Goal: Task Accomplishment & Management: Manage account settings

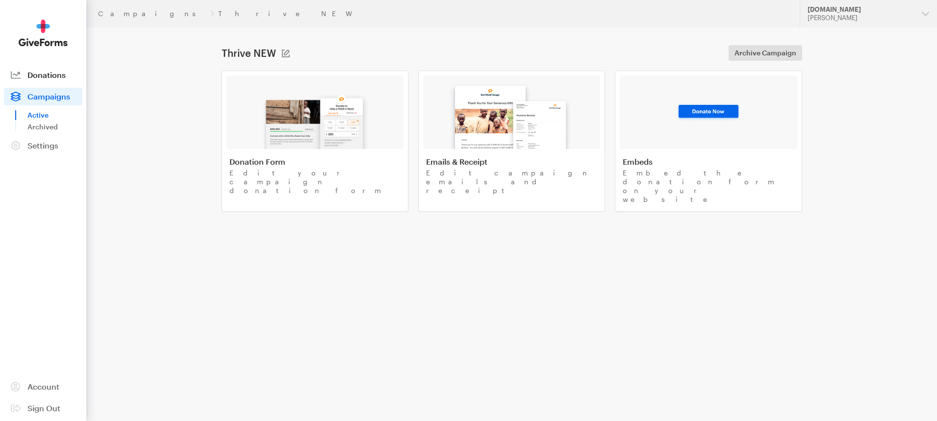
click at [36, 74] on span "Donations" at bounding box center [46, 74] width 38 height 9
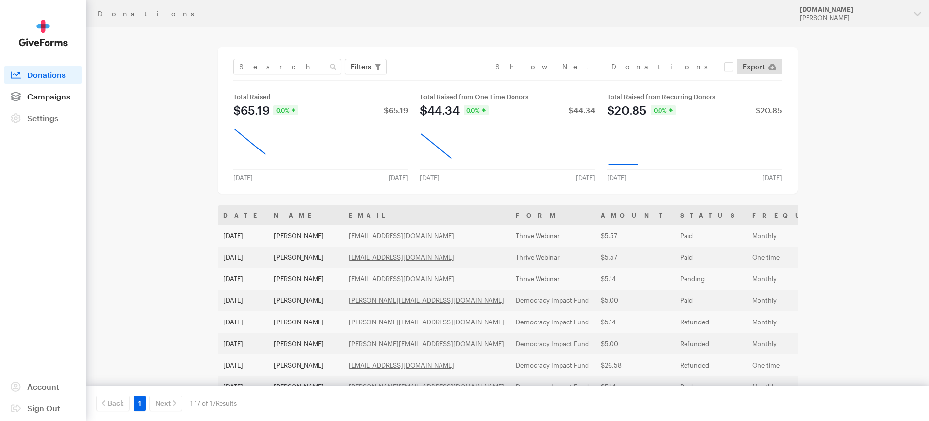
click at [51, 90] on link "Campaigns" at bounding box center [43, 97] width 78 height 18
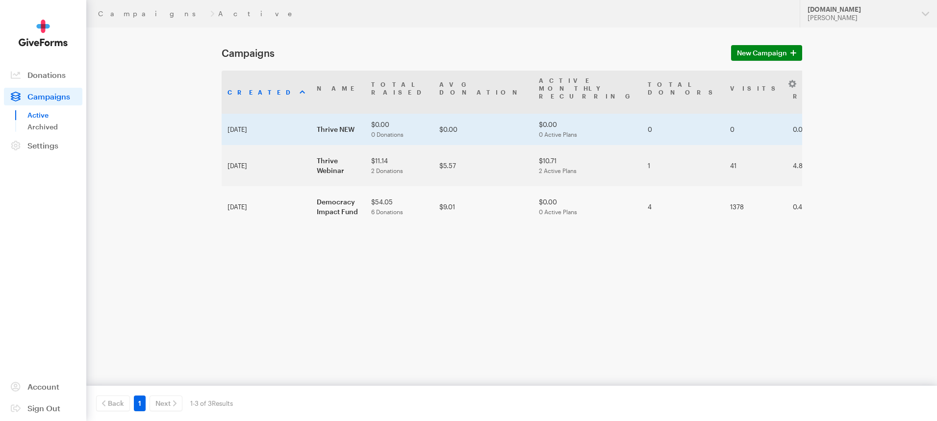
click at [311, 120] on td "Thrive NEW" at bounding box center [338, 129] width 54 height 31
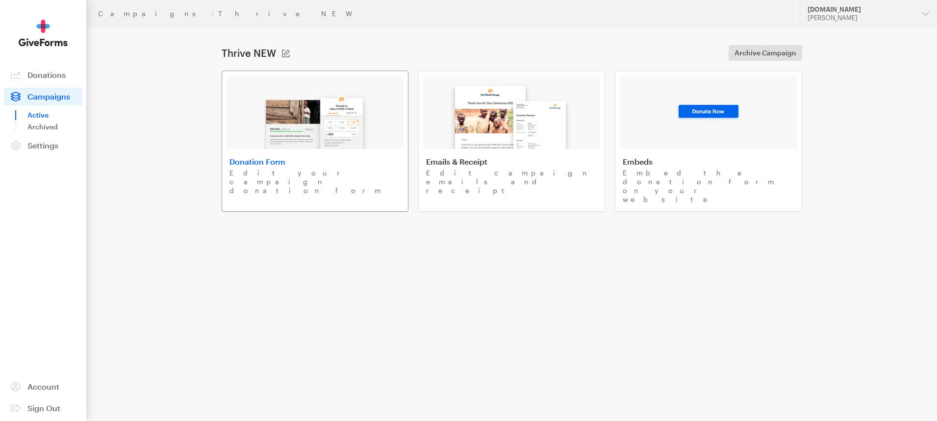
click at [263, 115] on img at bounding box center [314, 117] width 115 height 63
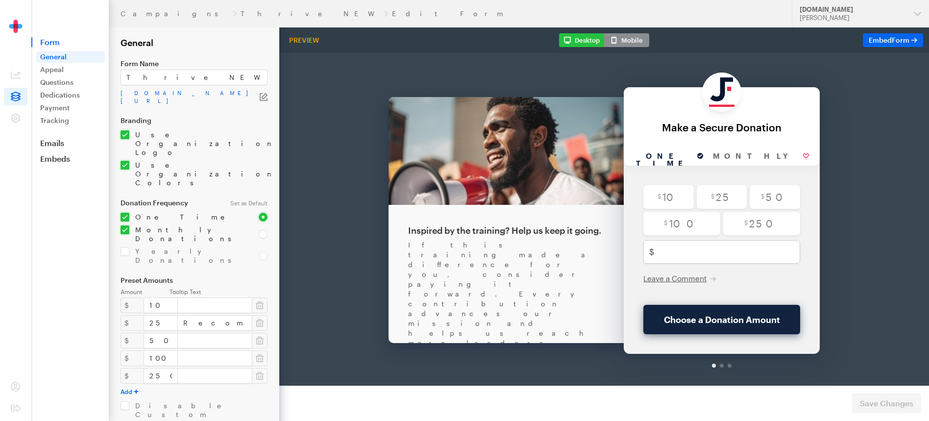
click at [261, 93] on icon "button" at bounding box center [264, 97] width 8 height 8
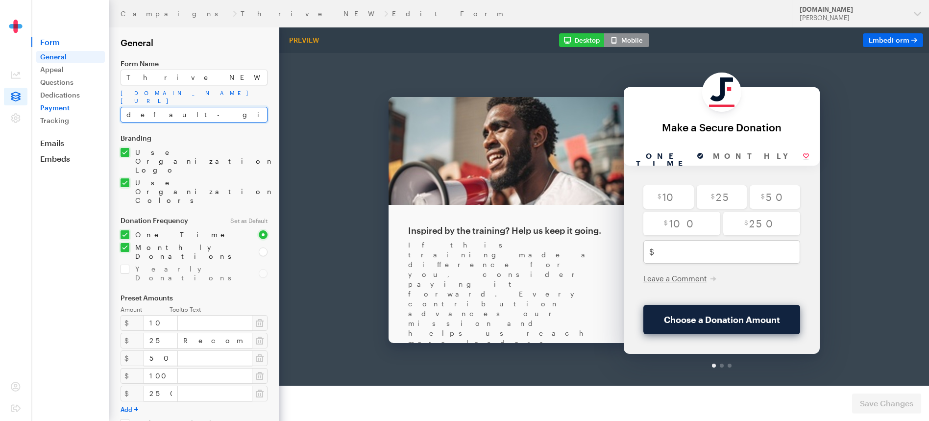
drag, startPoint x: 194, startPoint y: 105, endPoint x: 103, endPoint y: 104, distance: 90.2
click at [103, 104] on div "Campaigns Thrive NEW Edit Form Updates Support JustFund.Us Skylar Doran Organiz…" at bounding box center [464, 308] width 929 height 617
type input "Thrive"
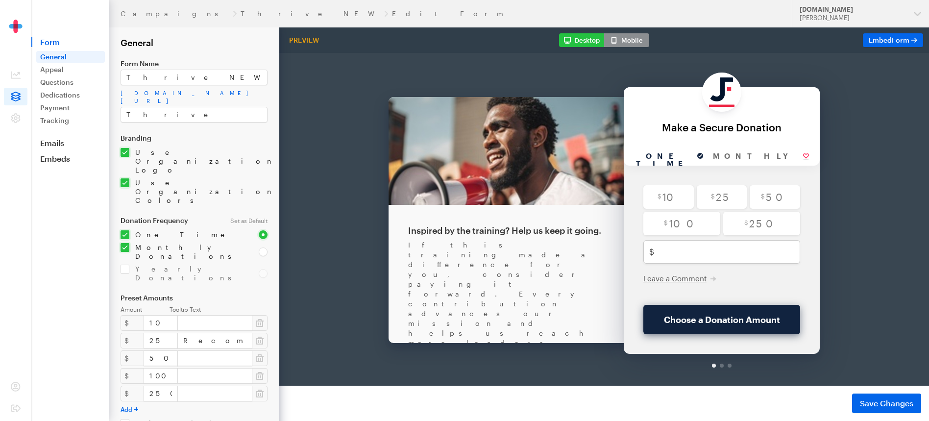
click at [269, 163] on form "Campaigns Thrive NEW Edit Form General Form Name Thrive NEW app.giveforms.com/f…" at bounding box center [139, 308] width 279 height 617
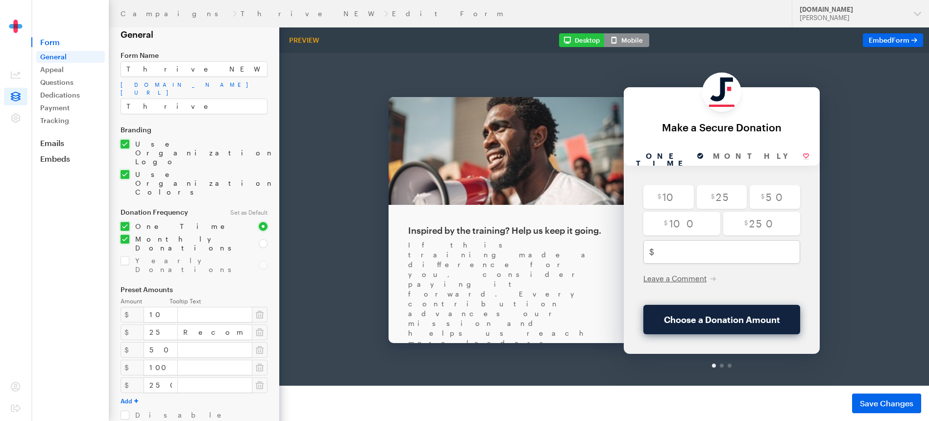
scroll to position [9, 0]
click at [900, 396] on button "Save Changes" at bounding box center [886, 404] width 69 height 20
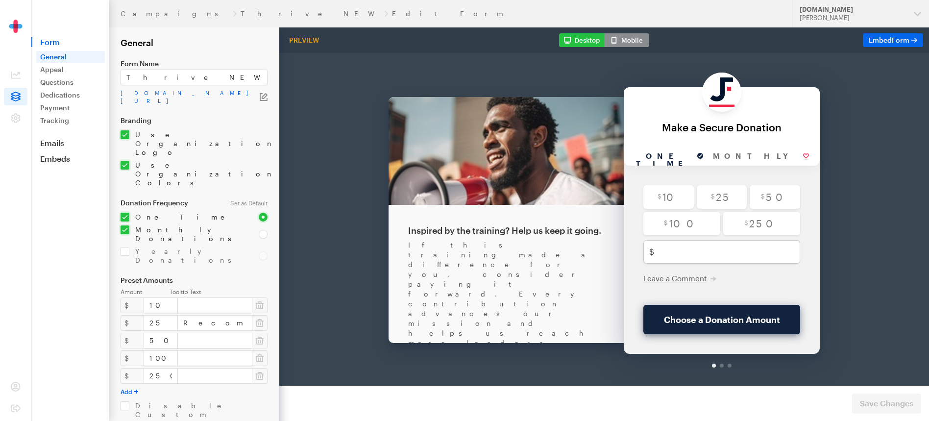
click at [260, 94] on icon "button" at bounding box center [264, 97] width 8 height 8
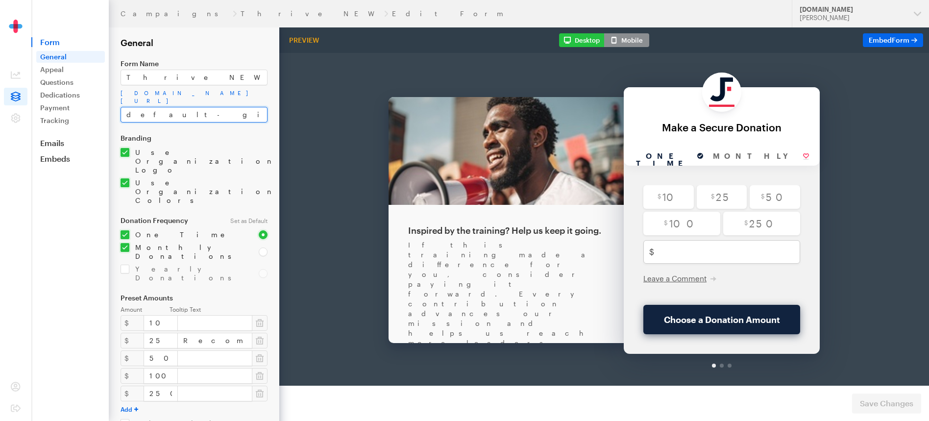
click at [240, 107] on input "default-giveform-2" at bounding box center [194, 115] width 147 height 16
click at [240, 125] on form "Campaigns Thrive NEW Edit Form General Form Name Thrive NEW app.giveforms.com/f…" at bounding box center [139, 308] width 279 height 617
click at [246, 134] on label "Branding" at bounding box center [194, 138] width 147 height 8
click at [197, 113] on input "default-giveform-2" at bounding box center [194, 115] width 147 height 16
click at [230, 150] on div "Branding Use Organization Logo Upload 160 x 160 • png, gif, or jpg Use Organiza…" at bounding box center [194, 169] width 147 height 71
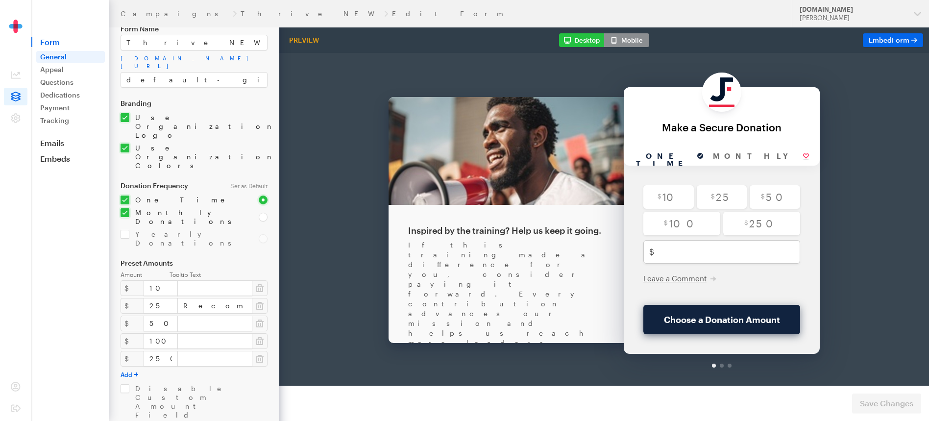
scroll to position [35, 0]
click at [63, 68] on link "Appeal" at bounding box center [70, 70] width 69 height 12
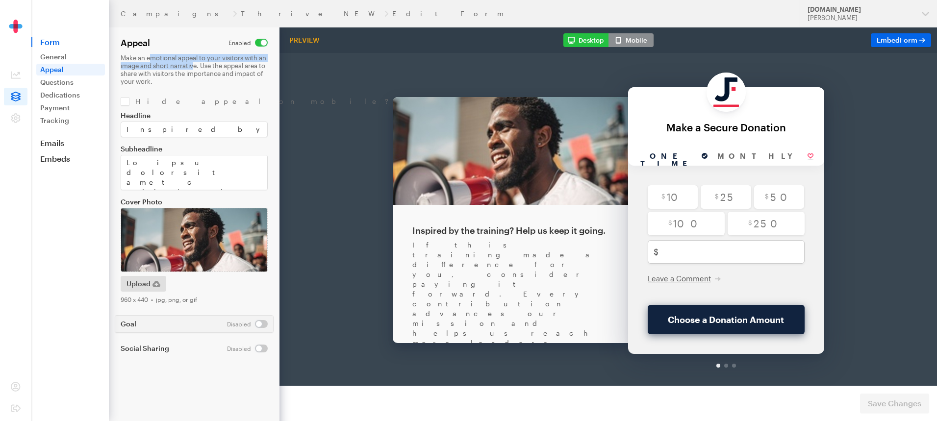
drag, startPoint x: 149, startPoint y: 57, endPoint x: 202, endPoint y: 66, distance: 53.7
click at [202, 66] on p "Make an emotional appeal to your visitors with an image and short narrative. Us…" at bounding box center [194, 69] width 147 height 31
drag, startPoint x: 429, startPoint y: 220, endPoint x: 550, endPoint y: 226, distance: 121.3
click at [550, 226] on div "If this training made a difference for you, consider paying it forward. Every c…" at bounding box center [510, 332] width 196 height 235
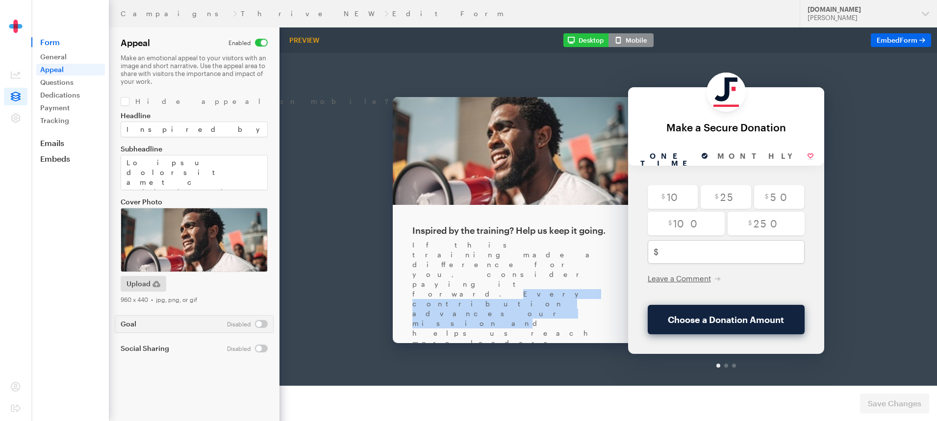
drag, startPoint x: 436, startPoint y: 231, endPoint x: 578, endPoint y: 231, distance: 141.7
click at [578, 231] on div "If this training made a difference for you, consider paying it forward. Every c…" at bounding box center [510, 332] width 196 height 235
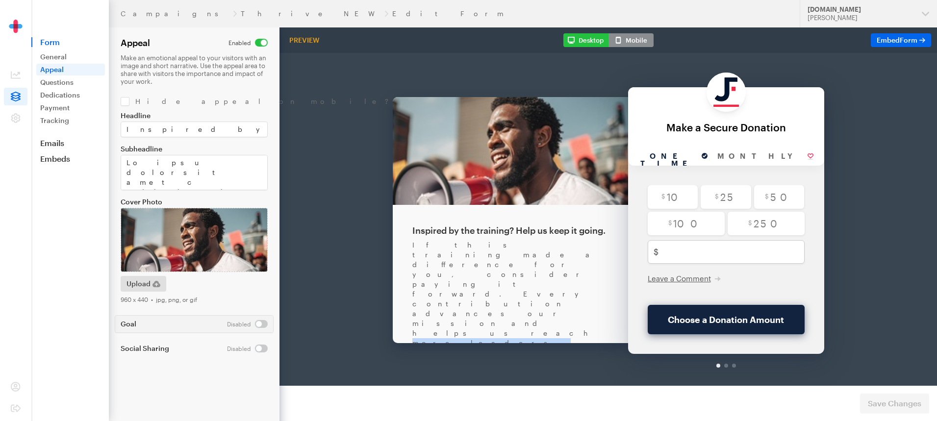
drag, startPoint x: 436, startPoint y: 239, endPoint x: 550, endPoint y: 239, distance: 114.7
click at [550, 239] on div "If this training made a difference for you, consider paying it forward. Every c…" at bounding box center [510, 332] width 196 height 235
click at [537, 247] on div "If this training made a difference for you, consider paying it forward. Every c…" at bounding box center [510, 332] width 196 height 235
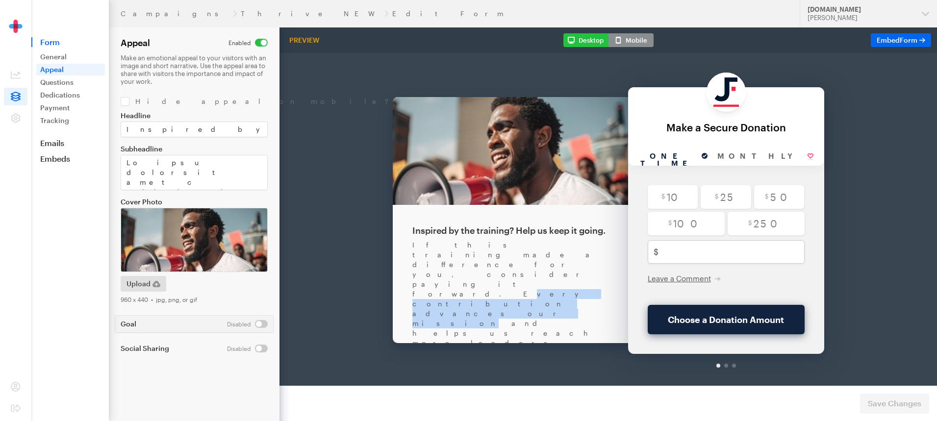
drag, startPoint x: 442, startPoint y: 228, endPoint x: 572, endPoint y: 230, distance: 129.9
click at [569, 230] on div "If this training made a difference for you, consider paying it forward. Every c…" at bounding box center [510, 332] width 196 height 235
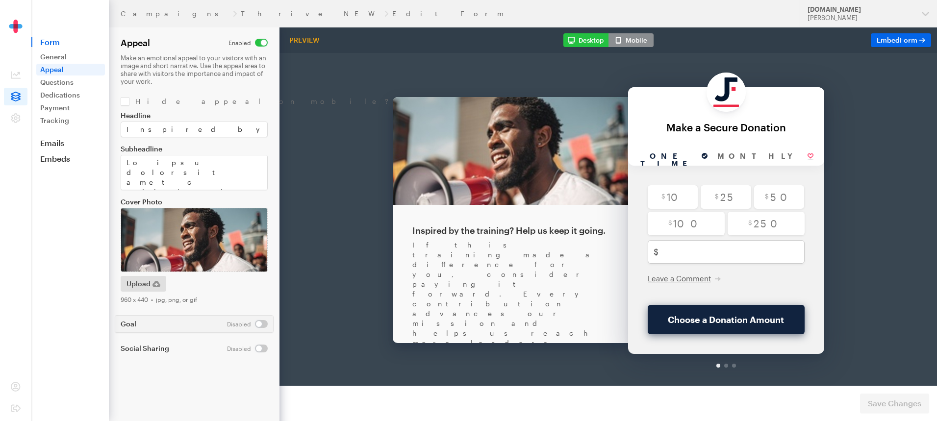
click at [579, 229] on div "If this training made a difference for you, consider paying it forward. Every c…" at bounding box center [510, 332] width 196 height 235
drag, startPoint x: 435, startPoint y: 243, endPoint x: 533, endPoint y: 247, distance: 98.1
click at [533, 247] on div "If this training made a difference for you, consider paying it forward. Every c…" at bounding box center [510, 332] width 196 height 235
click at [535, 247] on div "If this training made a difference for you, consider paying it forward. Every c…" at bounding box center [510, 332] width 196 height 235
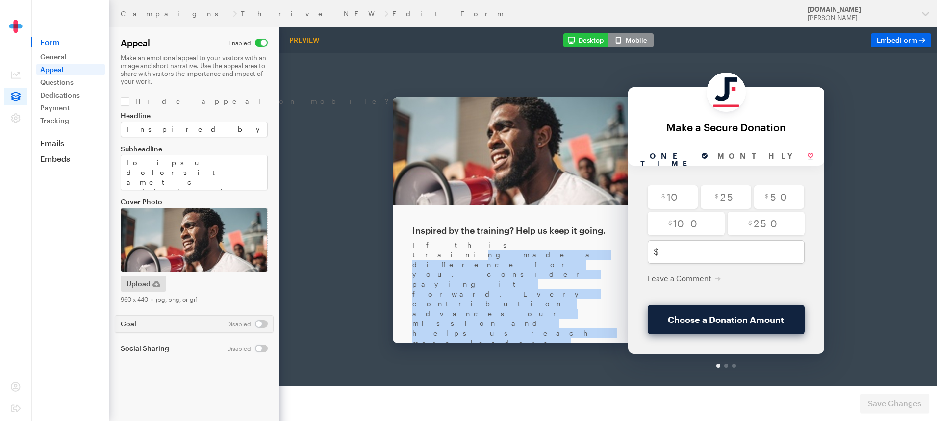
drag, startPoint x: 563, startPoint y: 249, endPoint x: 444, endPoint y: 221, distance: 122.3
click at [444, 221] on div "If this training made a difference for you, consider paying it forward. Every c…" at bounding box center [510, 332] width 196 height 235
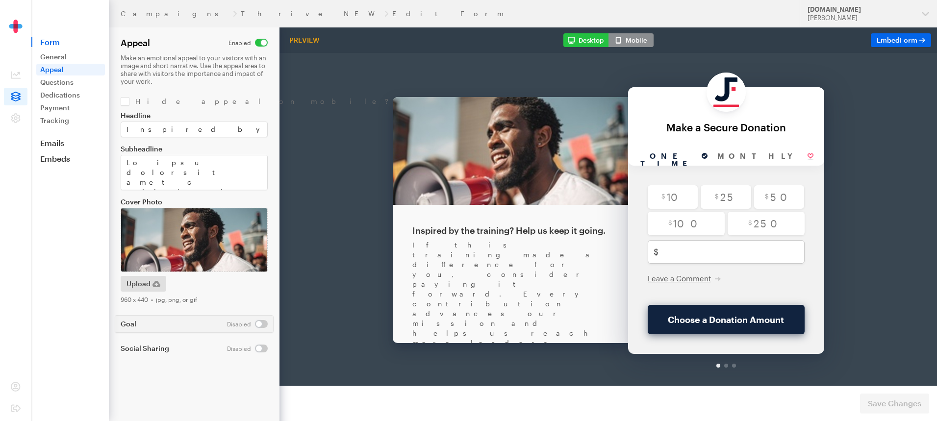
drag, startPoint x: 436, startPoint y: 279, endPoint x: 514, endPoint y: 279, distance: 77.5
click at [514, 279] on div "If this training made a difference for you, consider paying it forward. Every c…" at bounding box center [510, 332] width 196 height 235
click at [142, 167] on textarea "Subheadline" at bounding box center [194, 172] width 147 height 35
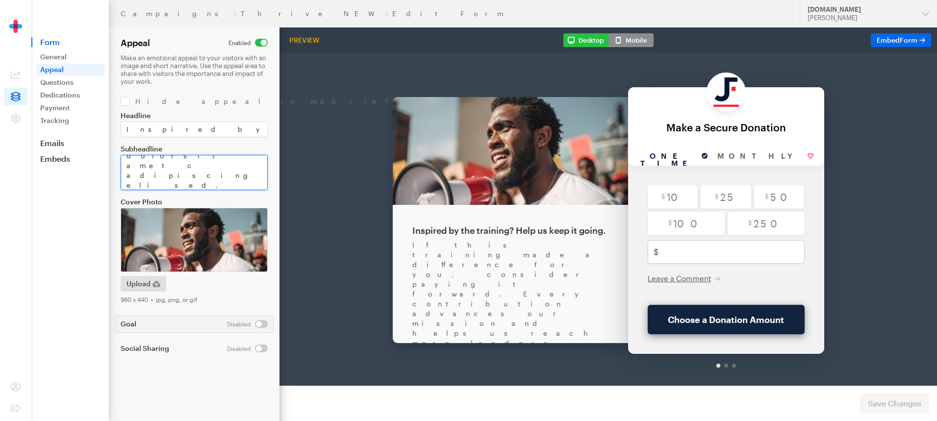
click at [142, 167] on textarea "Subheadline" at bounding box center [194, 172] width 147 height 35
click at [133, 166] on textarea "Subheadline" at bounding box center [194, 172] width 147 height 35
click at [138, 167] on textarea "Subheadline" at bounding box center [194, 172] width 147 height 35
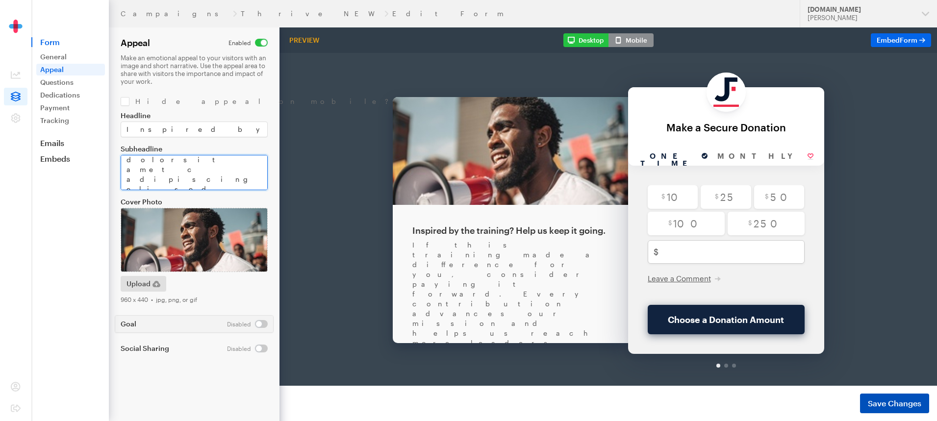
type textarea "If this training made a difference for you, consider paying it forward. Every d…"
click at [876, 401] on span "Save Changes" at bounding box center [894, 404] width 53 height 12
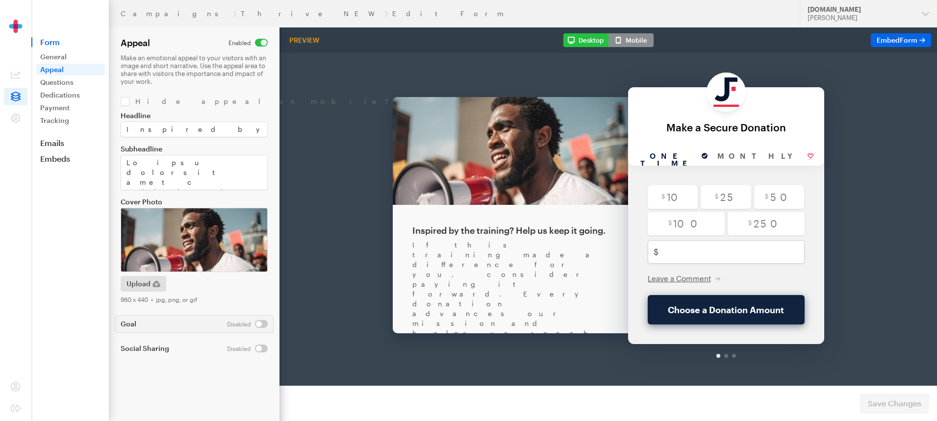
drag, startPoint x: 443, startPoint y: 239, endPoint x: 566, endPoint y: 243, distance: 123.1
click at [566, 243] on div "If this training made a difference for you, consider paying it forward. Every d…" at bounding box center [510, 332] width 196 height 235
click at [474, 284] on div "Inspired by the training? Help us keep it going. If this training made a differ…" at bounding box center [510, 271] width 235 height 398
click at [77, 77] on link "Questions" at bounding box center [70, 82] width 69 height 12
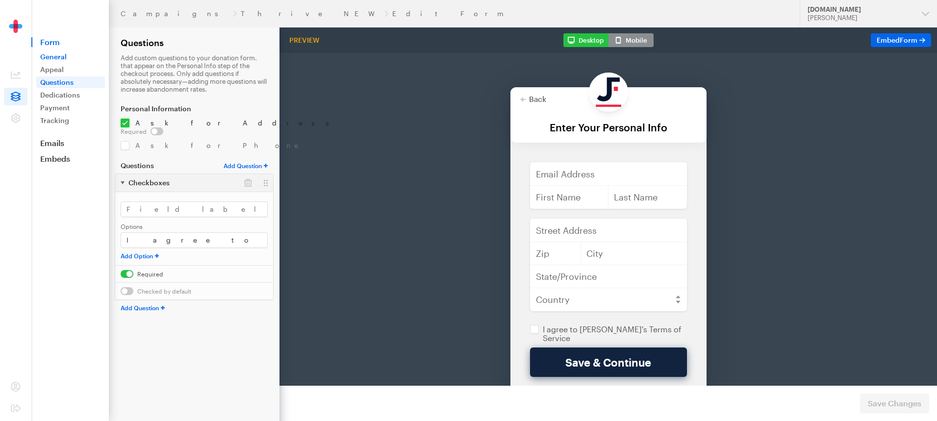
click at [57, 54] on link "General" at bounding box center [70, 57] width 69 height 12
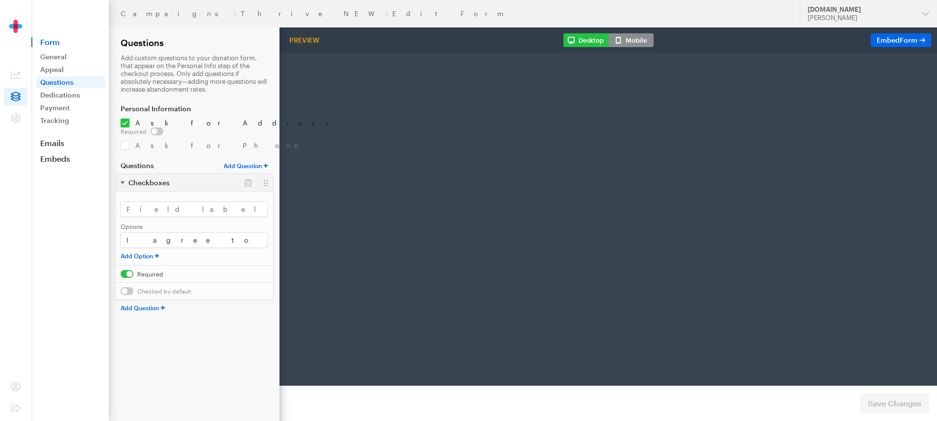
radio input "true"
type input "250"
checkbox input "true"
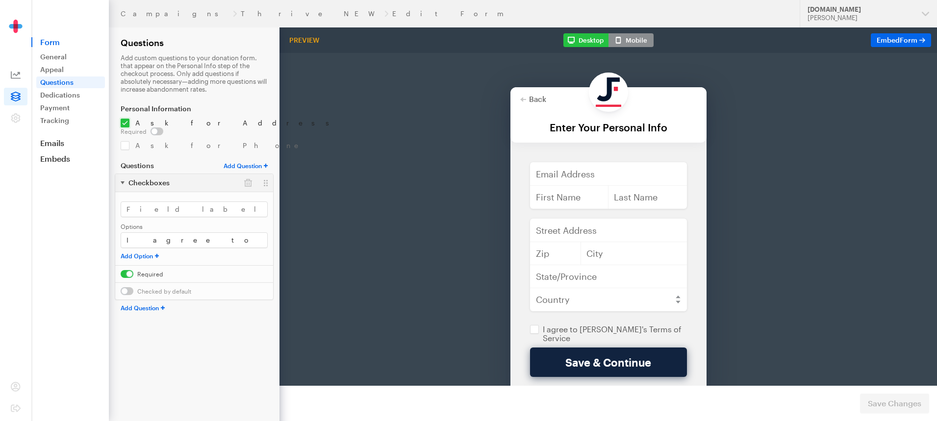
click at [22, 73] on span at bounding box center [16, 75] width 24 height 18
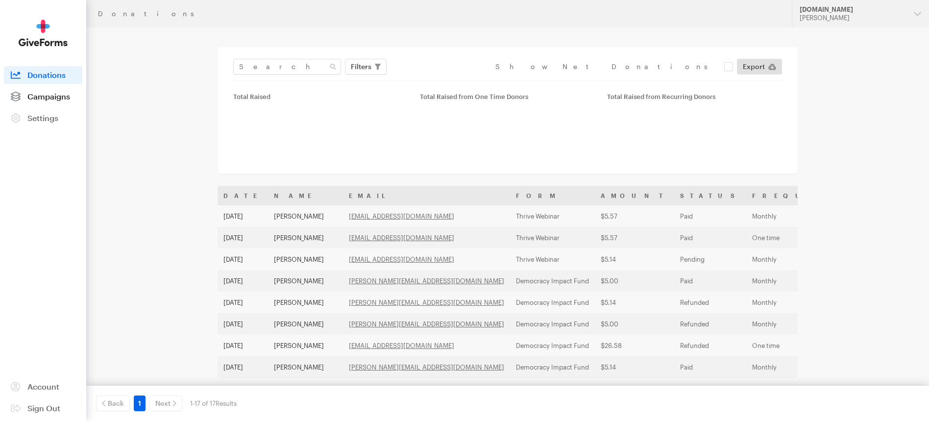
click at [16, 92] on icon at bounding box center [16, 97] width 10 height 10
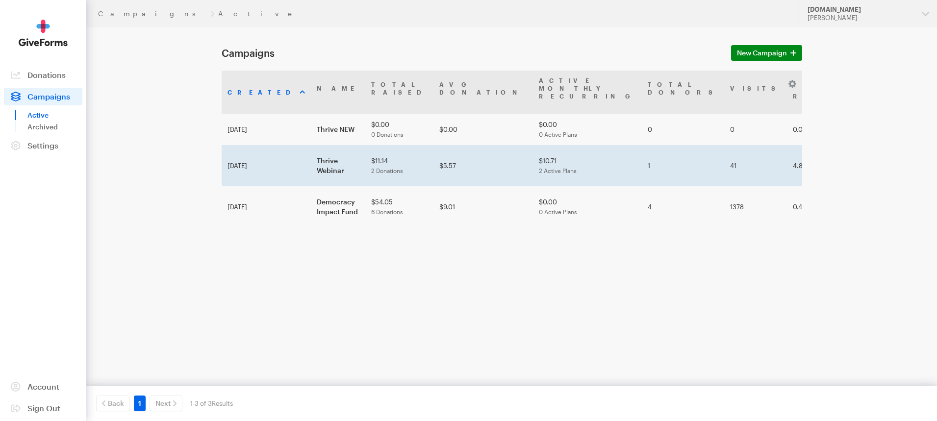
click at [315, 148] on td "Thrive Webinar" at bounding box center [338, 165] width 54 height 41
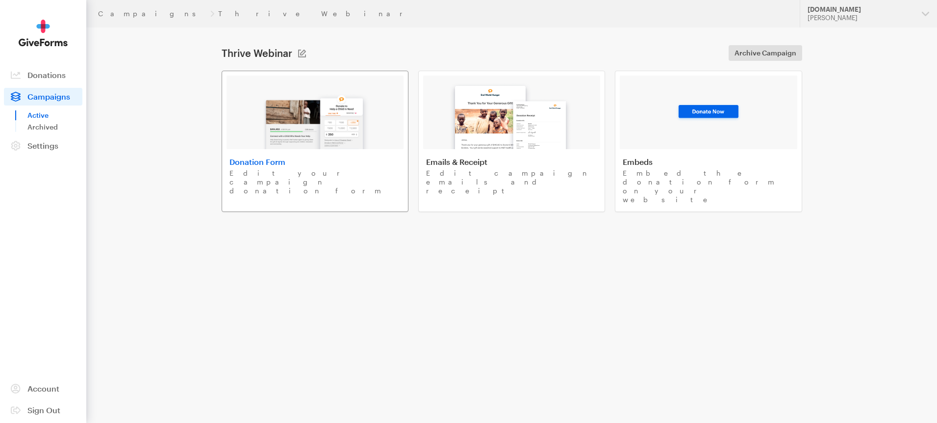
click at [377, 122] on div at bounding box center [314, 112] width 177 height 74
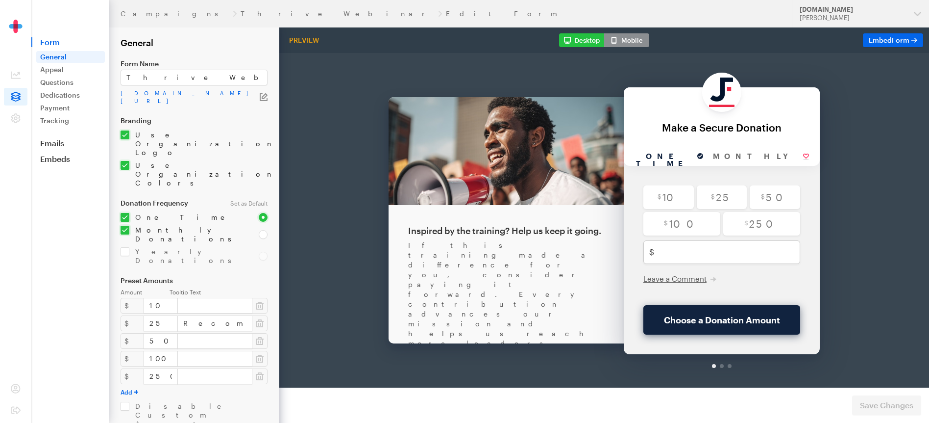
click at [265, 93] on icon "button" at bounding box center [264, 97] width 8 height 8
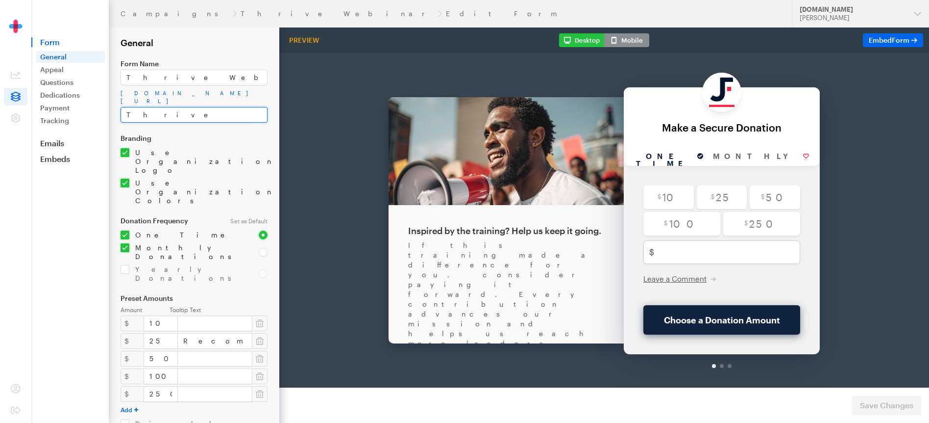
click at [213, 107] on input "Thrive" at bounding box center [194, 115] width 147 height 16
click at [147, 111] on input "ThriveWebinar" at bounding box center [194, 115] width 147 height 16
click at [217, 113] on input "ThriveWebinar" at bounding box center [194, 115] width 147 height 16
type input "ThriveWebinar"
click at [904, 400] on span "Save Changes" at bounding box center [886, 405] width 53 height 12
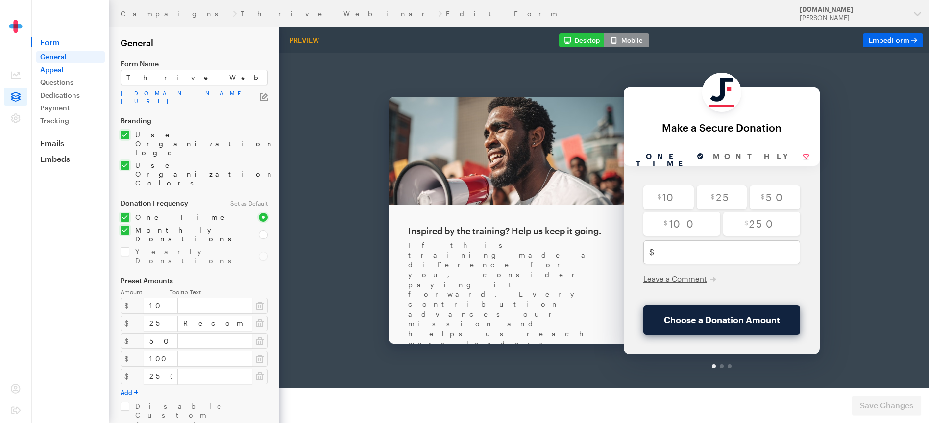
click at [58, 72] on link "Appeal" at bounding box center [70, 70] width 69 height 12
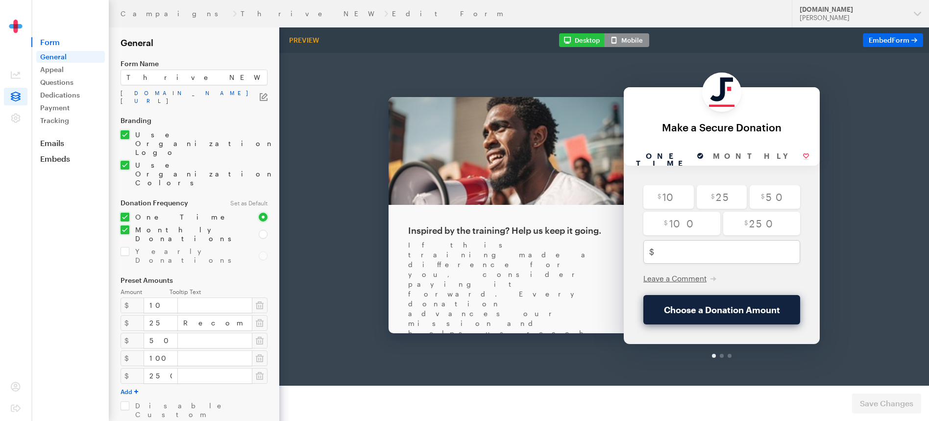
click at [259, 89] on link "app.giveforms.com/forms/justfund/default-giveform-2" at bounding box center [190, 97] width 139 height 16
click at [263, 93] on icon "button" at bounding box center [265, 96] width 6 height 6
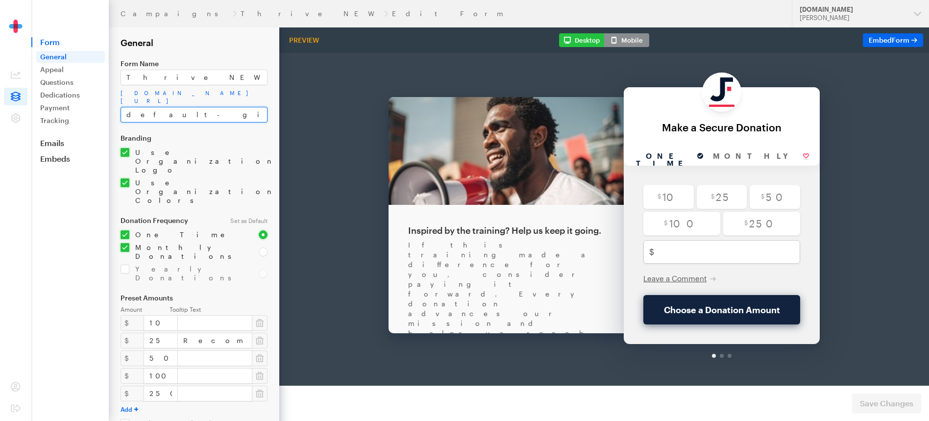
drag, startPoint x: 198, startPoint y: 107, endPoint x: 114, endPoint y: 105, distance: 83.8
click at [114, 105] on form "Campaigns Thrive NEW Edit Form General Form Name Thrive NEW app.giveforms.com/f…" at bounding box center [139, 308] width 279 height 617
type input "Thrive"
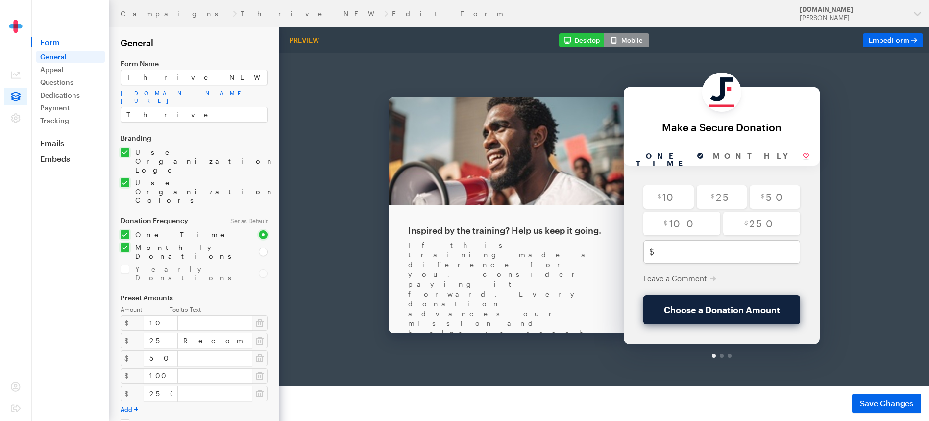
click at [269, 130] on form "Campaigns Thrive NEW Edit Form General Form Name Thrive NEW app.giveforms.com/f…" at bounding box center [139, 308] width 279 height 617
click at [864, 403] on span "Save Changes" at bounding box center [886, 404] width 53 height 12
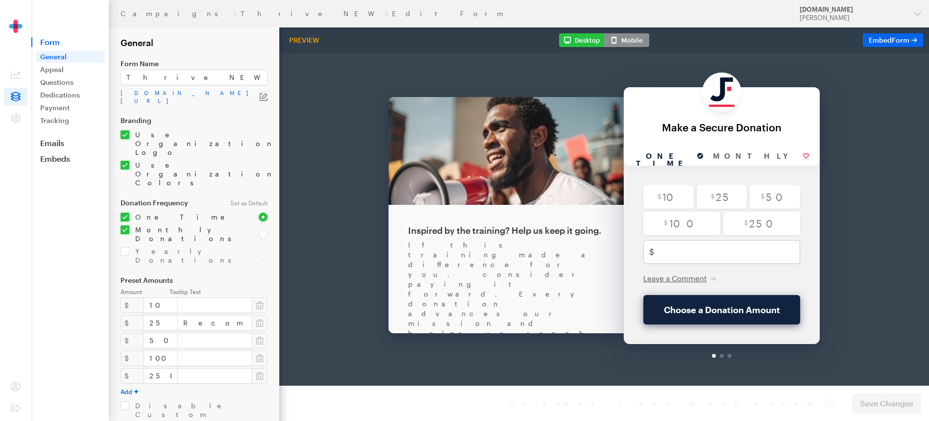
click at [230, 107] on form "Campaigns Thrive NEW Edit Form General Form Name Thrive NEW [DOMAIN_NAME][URL] …" at bounding box center [139, 299] width 279 height 599
click at [225, 105] on form "Campaigns Thrive NEW Edit Form General Form Name Thrive NEW [DOMAIN_NAME][URL] …" at bounding box center [139, 299] width 279 height 599
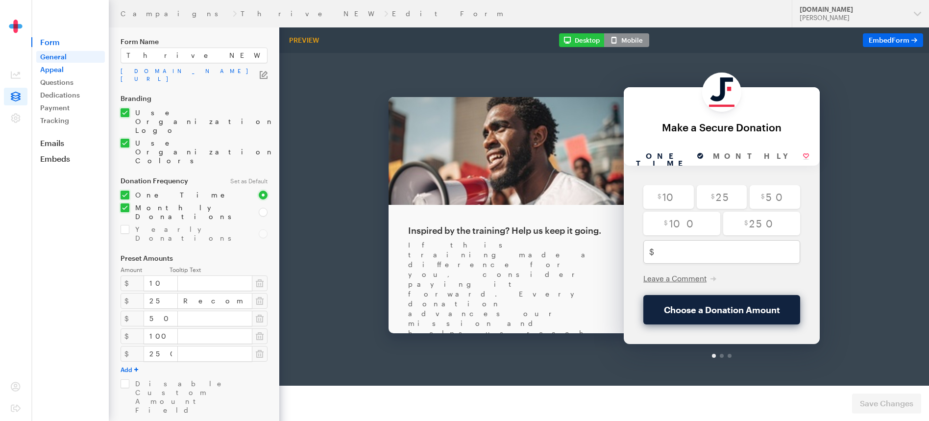
click at [47, 69] on link "Appeal" at bounding box center [70, 70] width 69 height 12
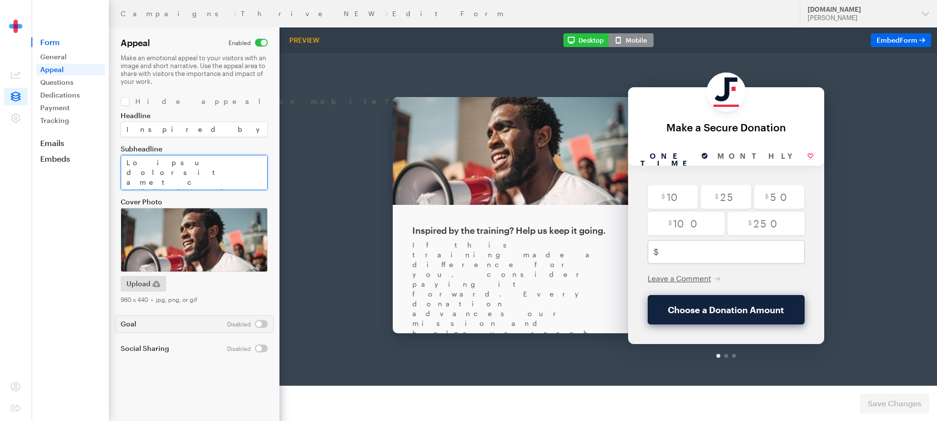
click at [134, 181] on textarea "Subheadline" at bounding box center [194, 172] width 147 height 35
type textarea "If this training made a difference for you, consider paying it forward. Every C…"
click at [859, 399] on footer "Preview Form Save Changes" at bounding box center [607, 403] width 657 height 35
click at [862, 399] on button "Save Changes" at bounding box center [894, 404] width 69 height 20
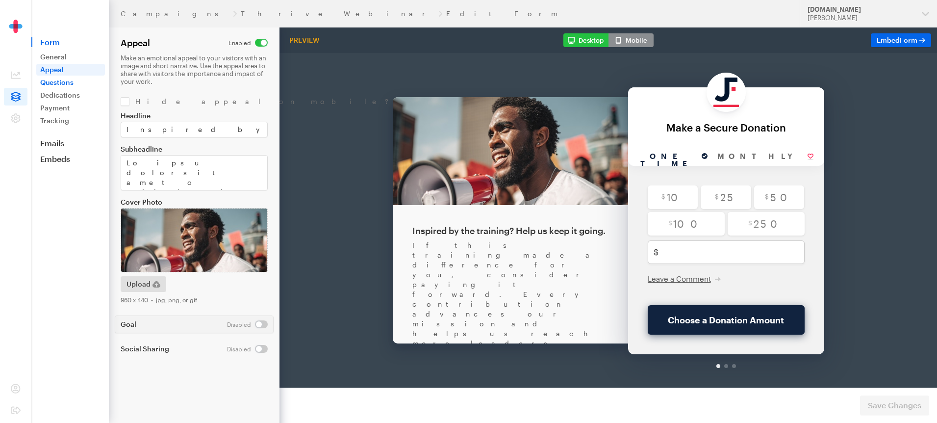
click at [51, 78] on link "Questions" at bounding box center [70, 82] width 69 height 12
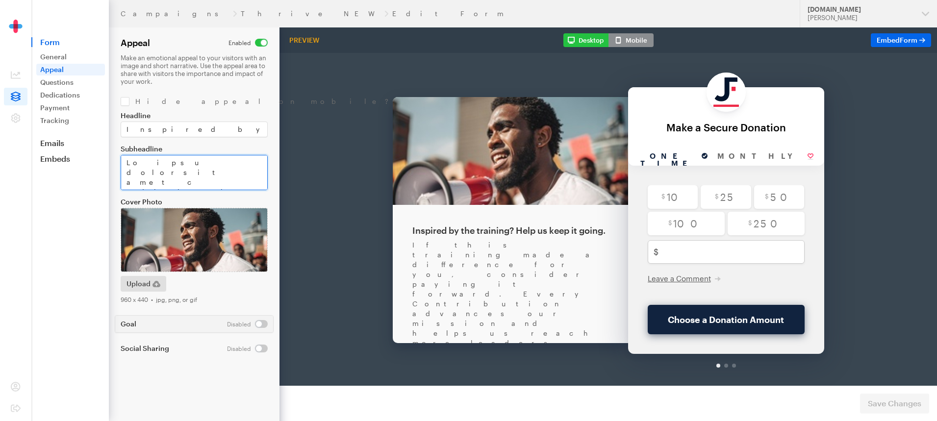
click at [133, 183] on textarea "Subheadline" at bounding box center [194, 172] width 147 height 35
type textarea "If this training made a difference for you, consider paying it forward. Every c…"
click at [915, 396] on button "Save Changes" at bounding box center [894, 404] width 69 height 20
click at [69, 83] on link "Questions" at bounding box center [70, 82] width 69 height 12
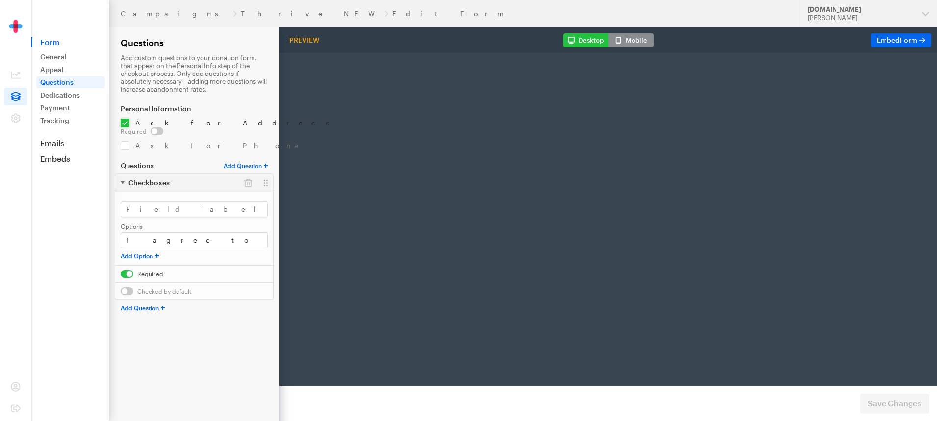
radio input "true"
type input "250"
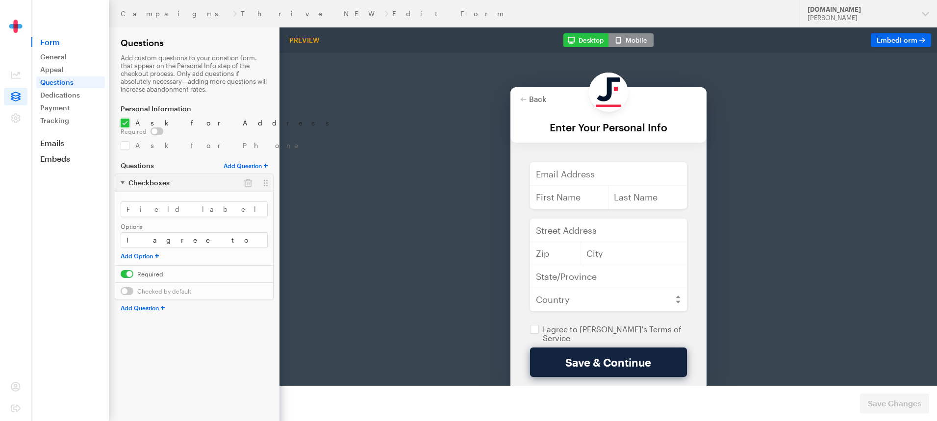
click at [163, 127] on input "checkbox" at bounding box center [142, 131] width 43 height 8
checkbox input "true"
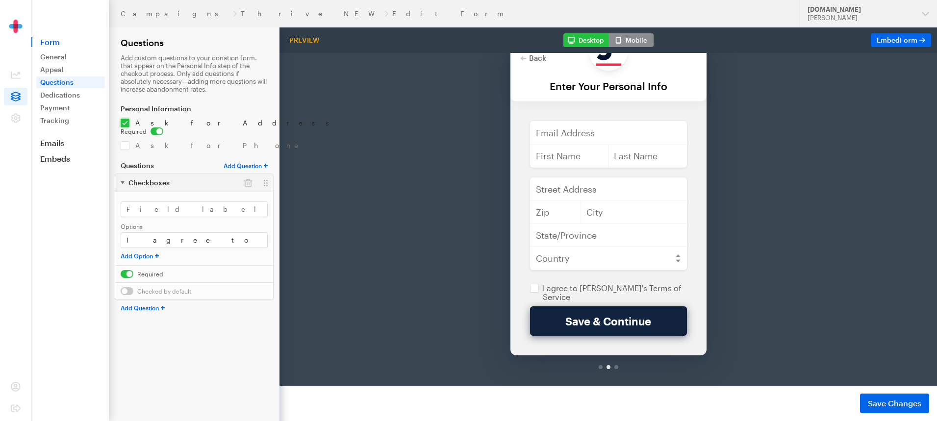
scroll to position [54, 0]
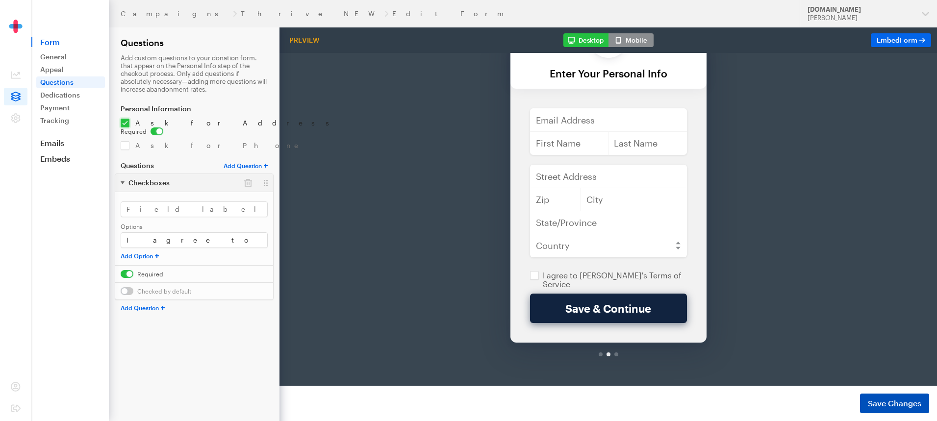
click at [888, 403] on span "Save Changes" at bounding box center [894, 404] width 53 height 12
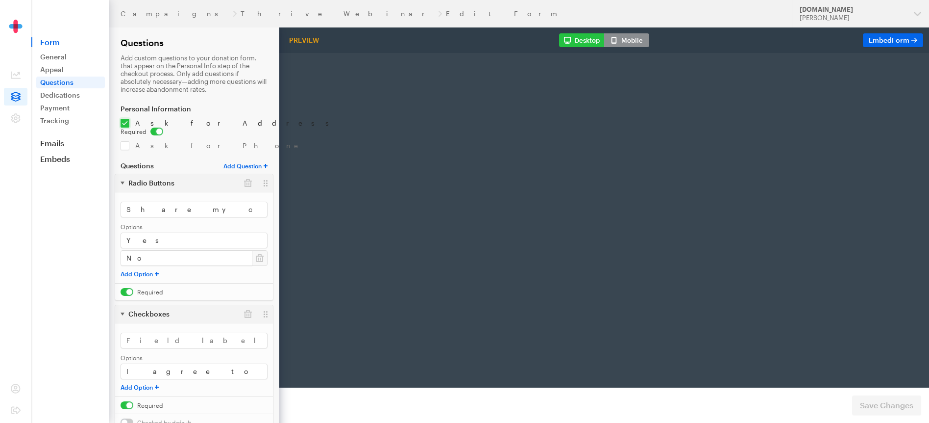
radio input "true"
type input "250"
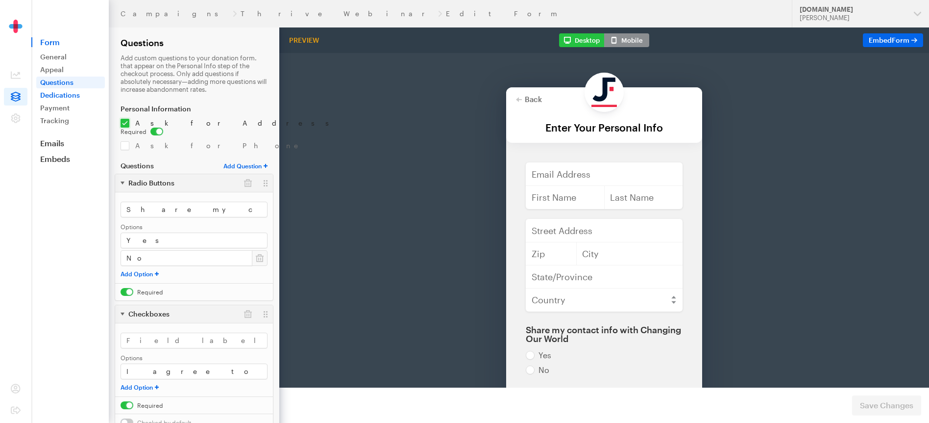
click at [50, 94] on link "Dedications" at bounding box center [70, 95] width 69 height 12
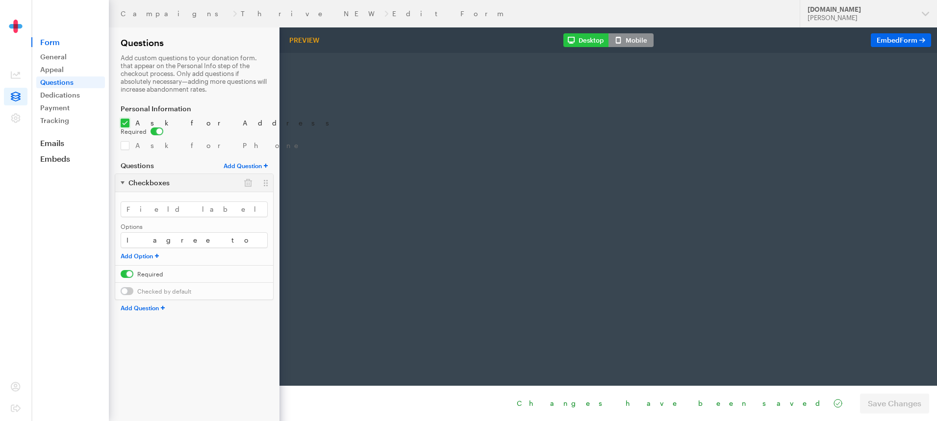
radio input "true"
type input "250"
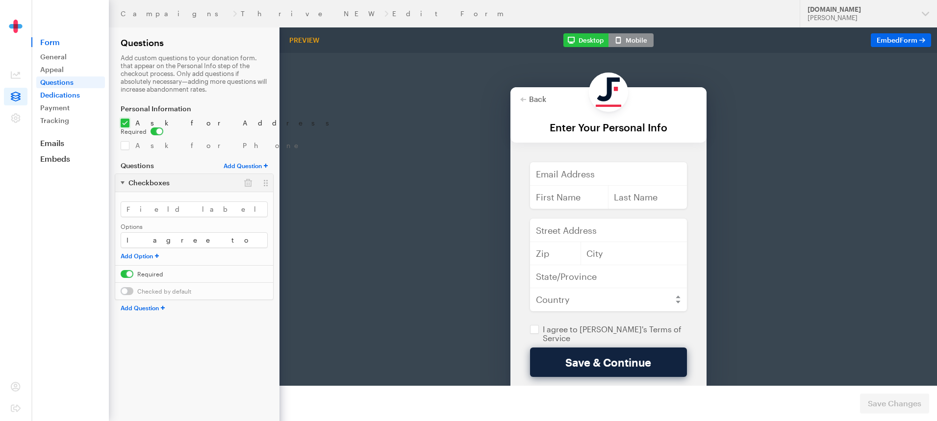
click at [53, 92] on link "Dedications" at bounding box center [70, 95] width 69 height 12
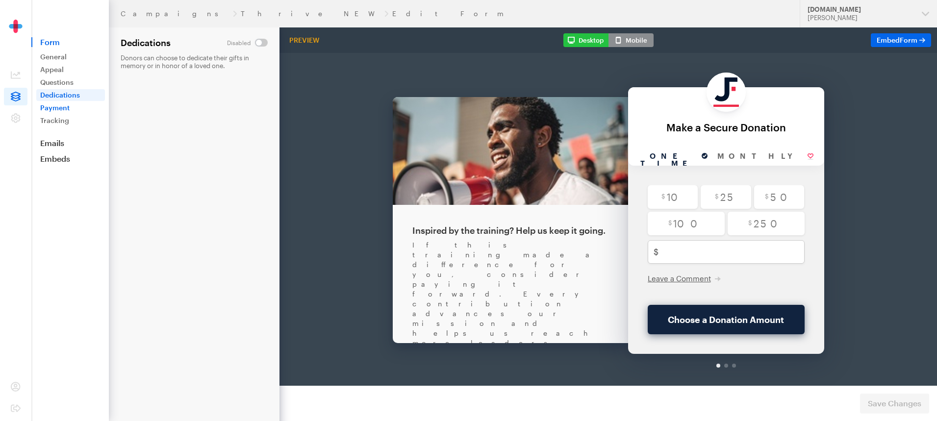
click at [70, 107] on link "Payment" at bounding box center [70, 108] width 69 height 12
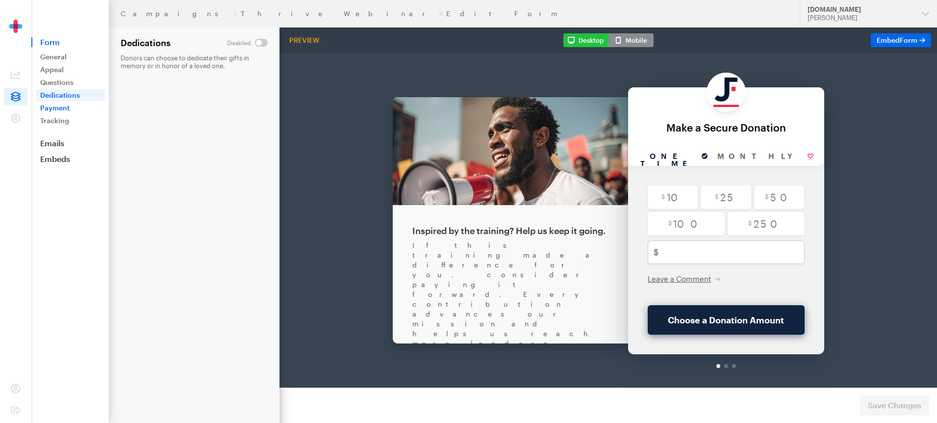
click at [51, 106] on link "Payment" at bounding box center [70, 108] width 69 height 12
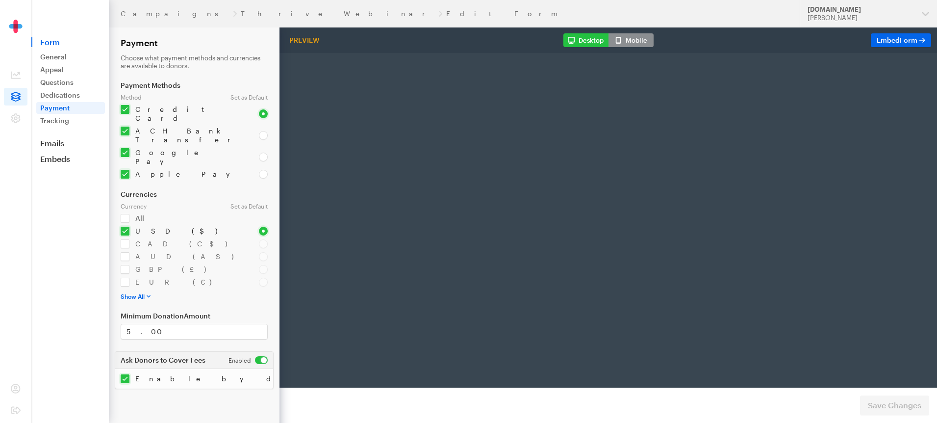
radio input "true"
type input "250"
type input "[EMAIL_ADDRESS][DOMAIN_NAME]"
type input "first"
type input "last"
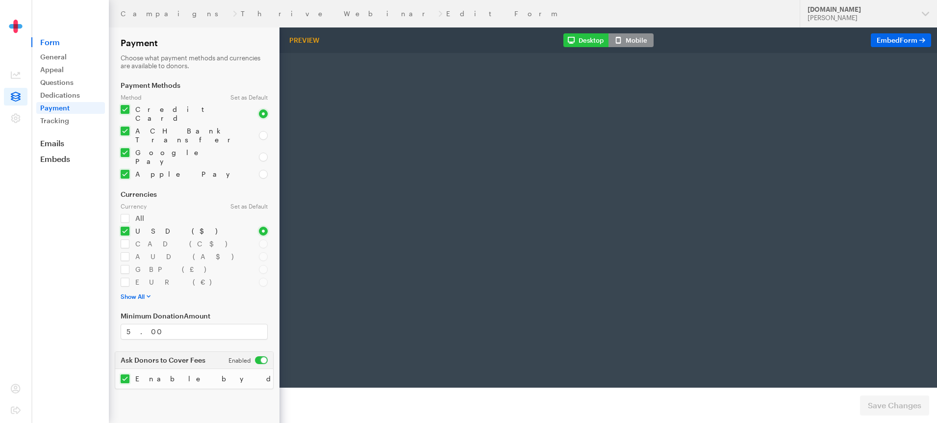
type input "address"
type input "892345"
type input "Los Angelis"
type input "CA"
select select "US"
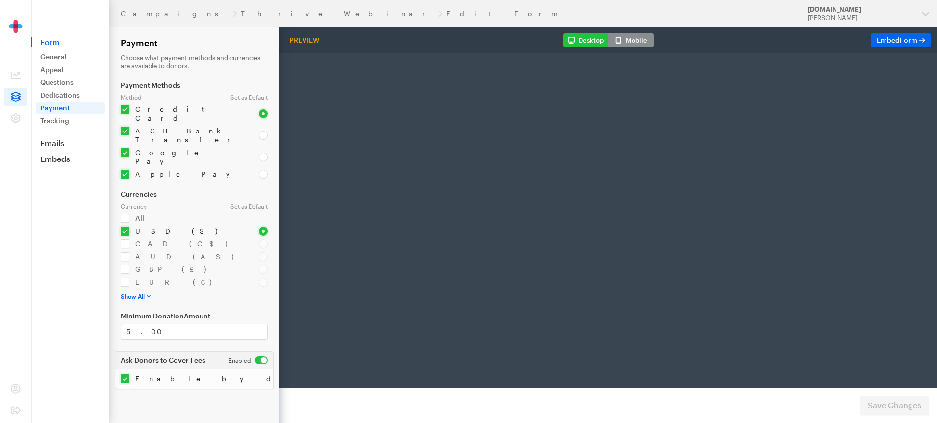
radio input "true"
checkbox input "true"
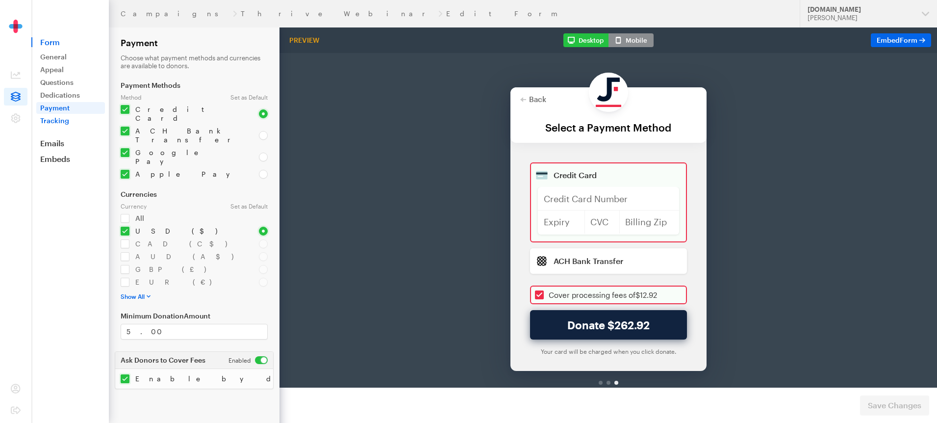
click at [53, 120] on link "Tracking" at bounding box center [70, 121] width 69 height 12
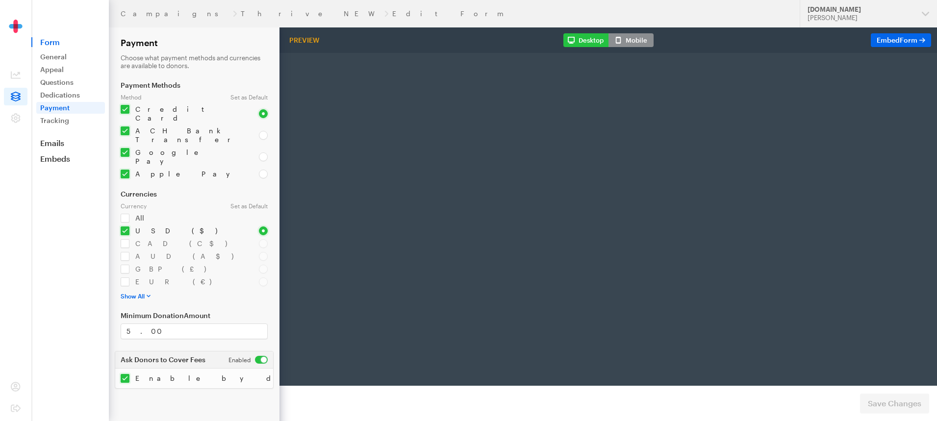
radio input "true"
type input "250"
type input "[EMAIL_ADDRESS][DOMAIN_NAME]"
type input "first"
type input "last"
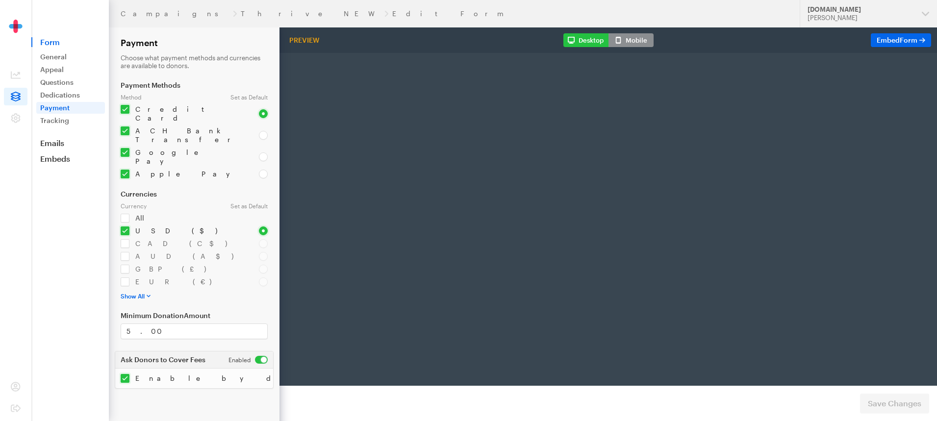
type input "address"
type input "892345"
type input "Los Angelis"
type input "CA"
select select "US"
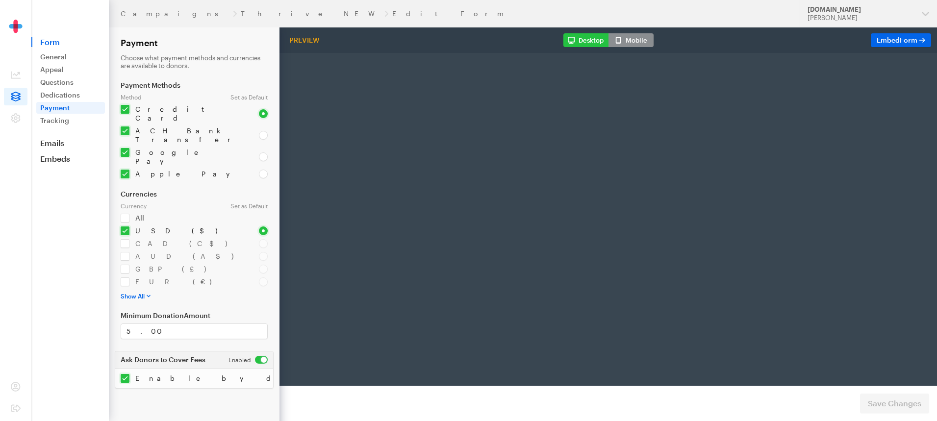
checkbox input "true"
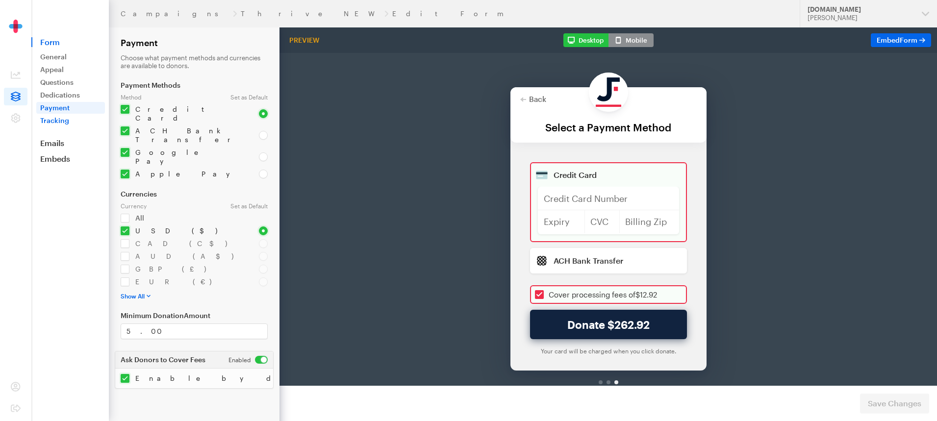
click at [55, 118] on link "Tracking" at bounding box center [70, 121] width 69 height 12
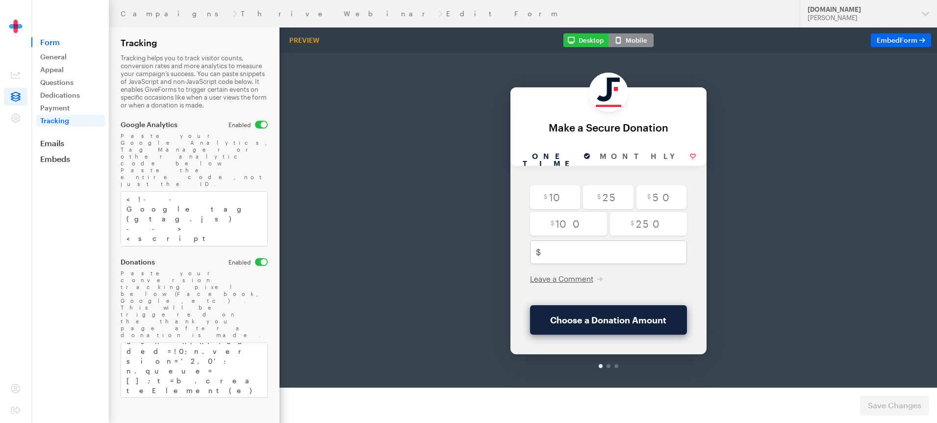
scroll to position [216, 0]
click at [53, 141] on link "Emails" at bounding box center [69, 143] width 77 height 10
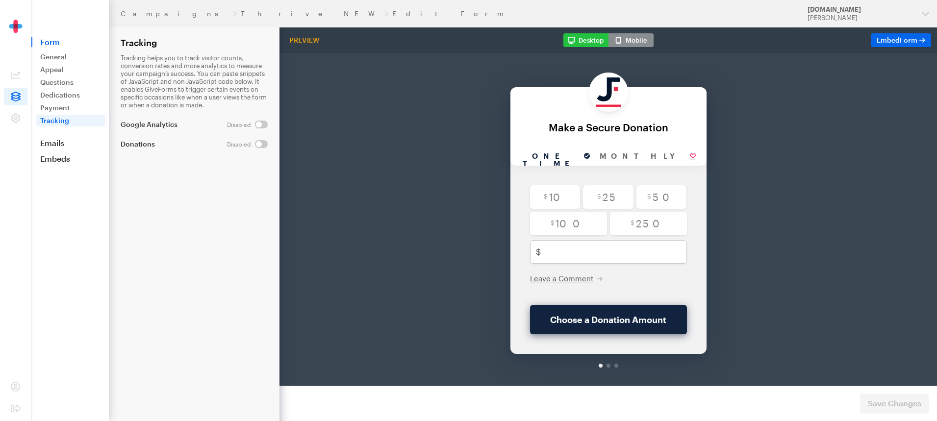
click at [67, 120] on link "Tracking" at bounding box center [70, 121] width 69 height 12
click at [50, 149] on nav "Form General Appeal Questions Dedications Payment Tracking Emails Embeds Donate…" at bounding box center [70, 82] width 76 height 164
click at [50, 146] on link "Emails" at bounding box center [69, 143] width 77 height 10
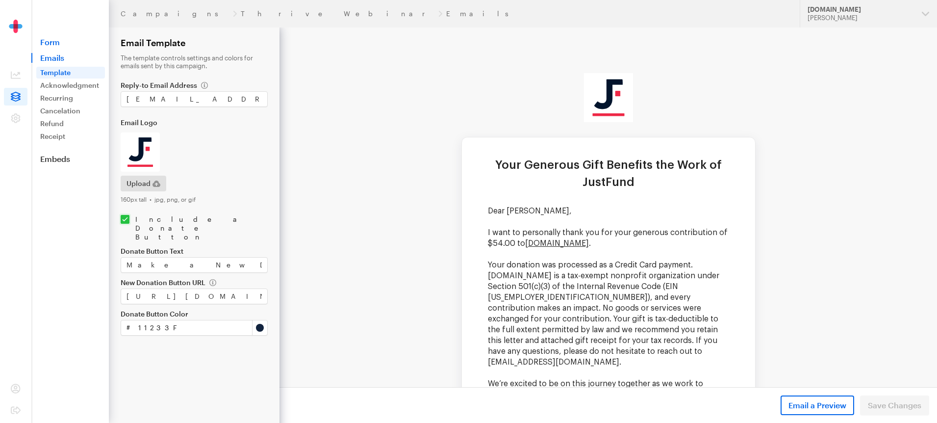
click at [47, 44] on link "Form" at bounding box center [69, 42] width 77 height 10
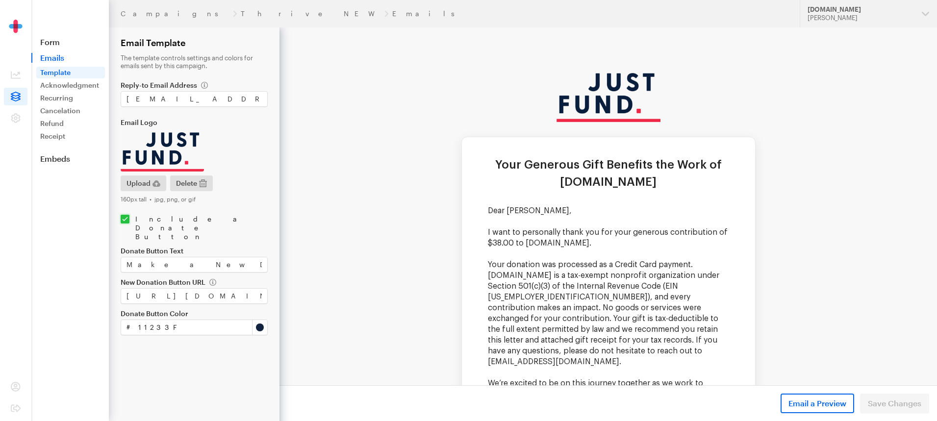
click at [178, 150] on img at bounding box center [162, 151] width 83 height 39
click at [151, 146] on img at bounding box center [162, 151] width 83 height 39
click at [66, 83] on link "Acknowledgment" at bounding box center [70, 85] width 69 height 12
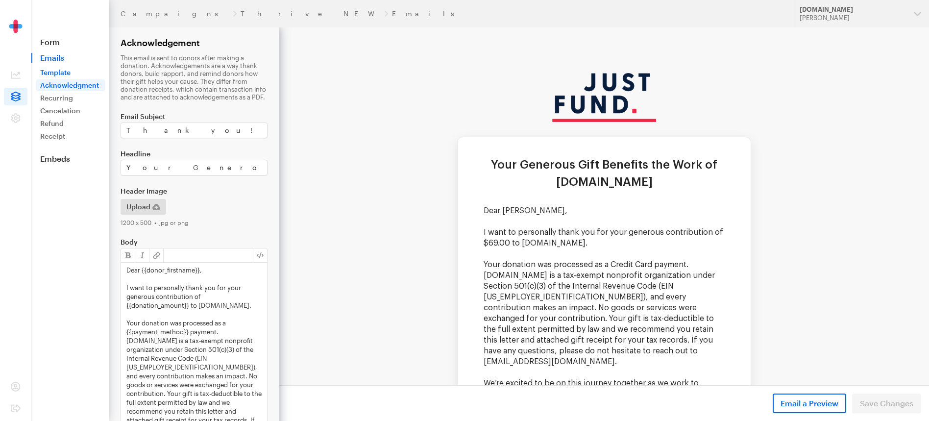
click at [77, 69] on link "Template" at bounding box center [70, 73] width 69 height 12
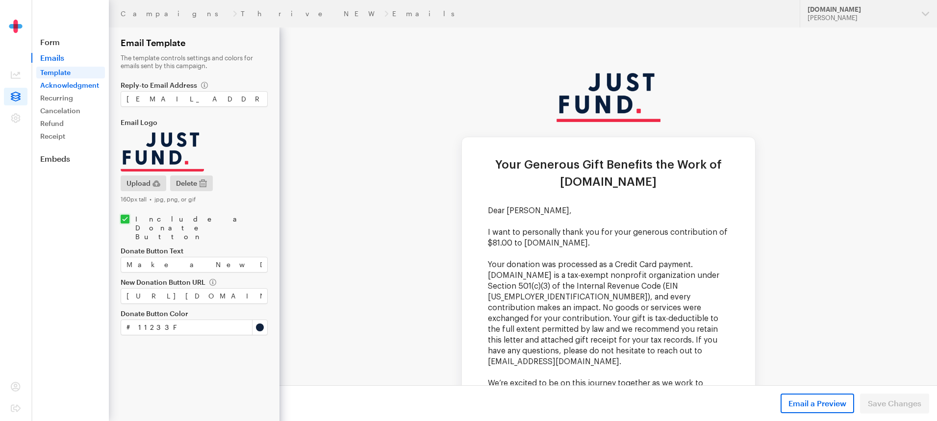
click at [56, 81] on link "Acknowledgment" at bounding box center [70, 85] width 69 height 12
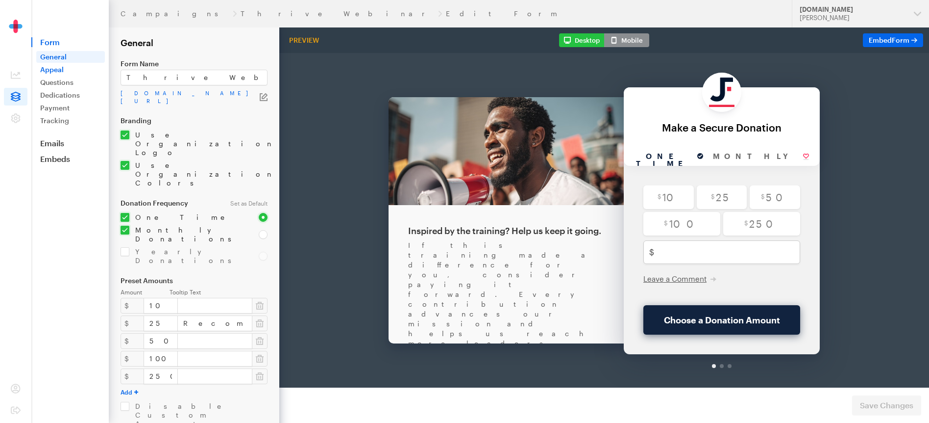
click at [59, 66] on link "Appeal" at bounding box center [70, 70] width 69 height 12
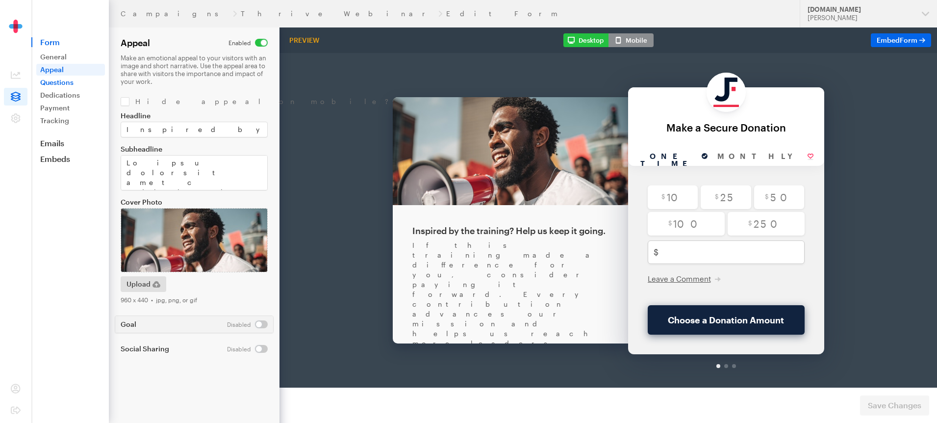
click at [56, 77] on link "Questions" at bounding box center [70, 82] width 69 height 12
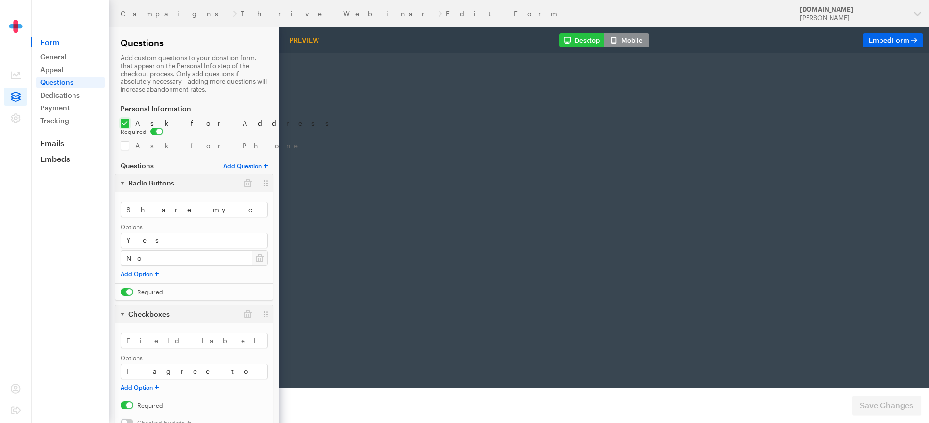
radio input "true"
type input "250"
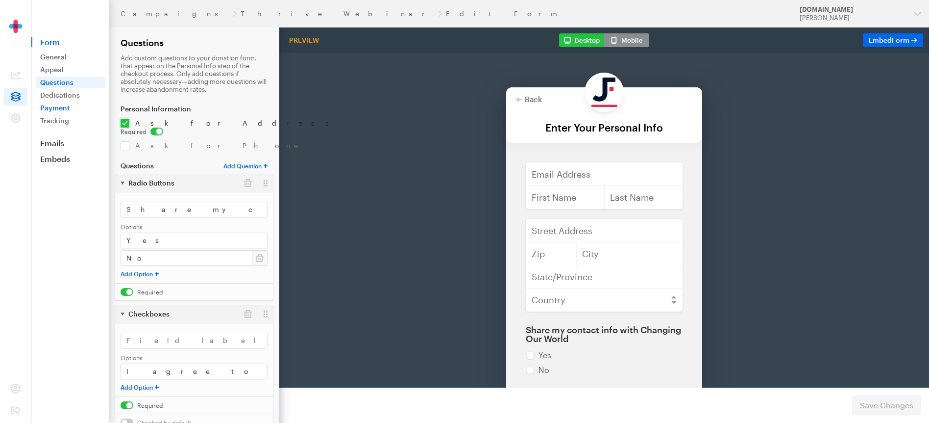
click at [59, 102] on link "Payment" at bounding box center [70, 108] width 69 height 12
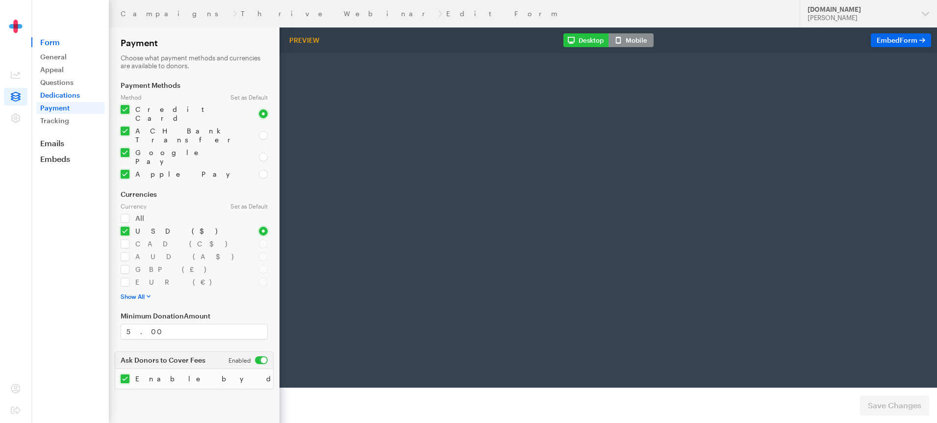
radio input "true"
type input "250"
type input "test@test.com"
type input "first"
type input "last"
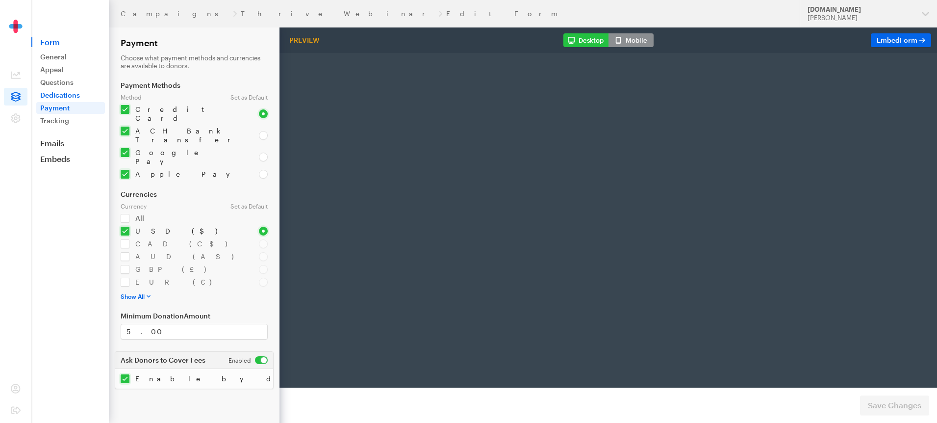
type input "address"
type input "892345"
type input "Los Angelis"
type input "CA"
select select "US"
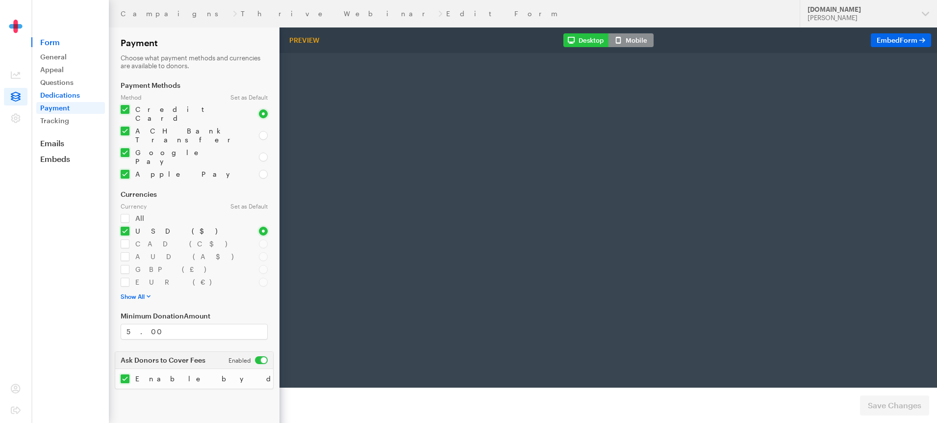
radio input "true"
checkbox input "true"
click at [61, 94] on link "Dedications" at bounding box center [70, 95] width 69 height 12
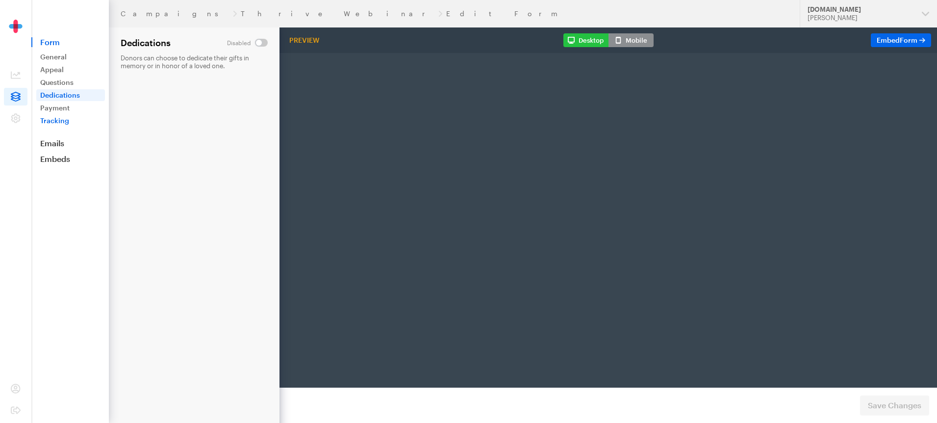
click at [60, 122] on link "Tracking" at bounding box center [70, 121] width 69 height 12
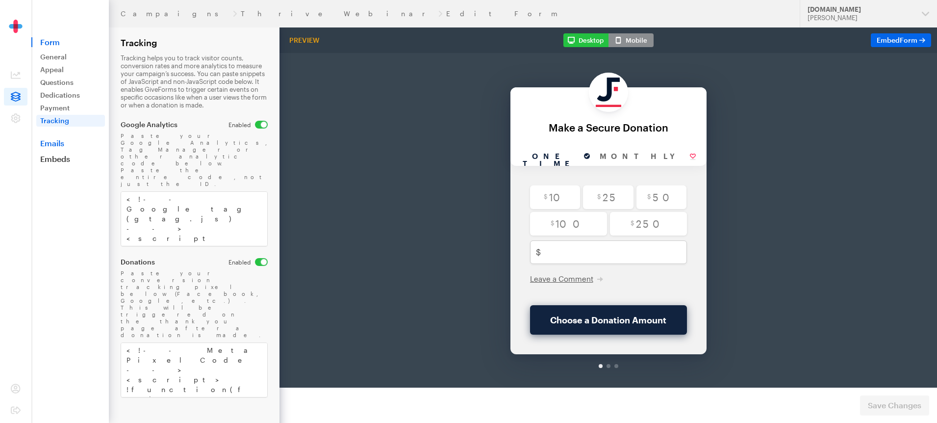
click at [61, 142] on link "Emails" at bounding box center [69, 143] width 77 height 10
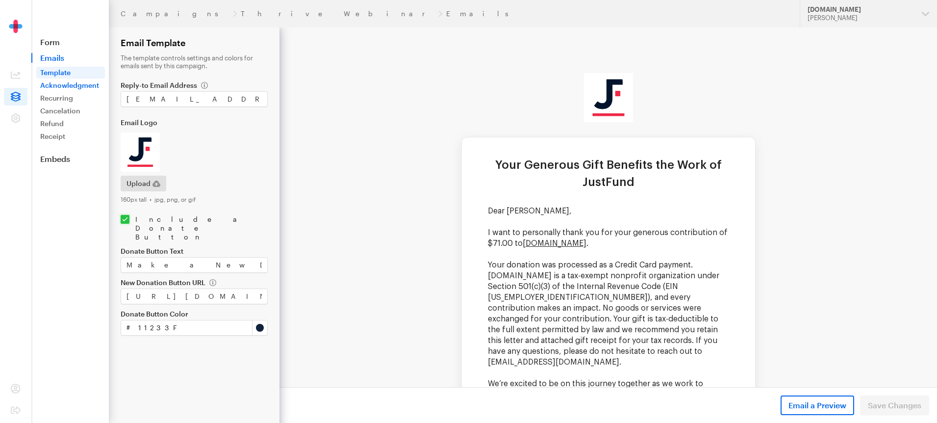
click at [51, 84] on link "Acknowledgment" at bounding box center [70, 85] width 69 height 12
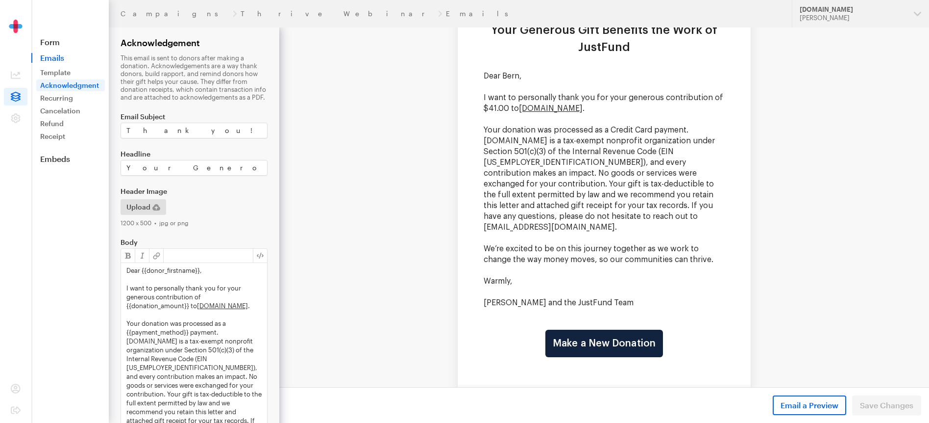
scroll to position [137, 0]
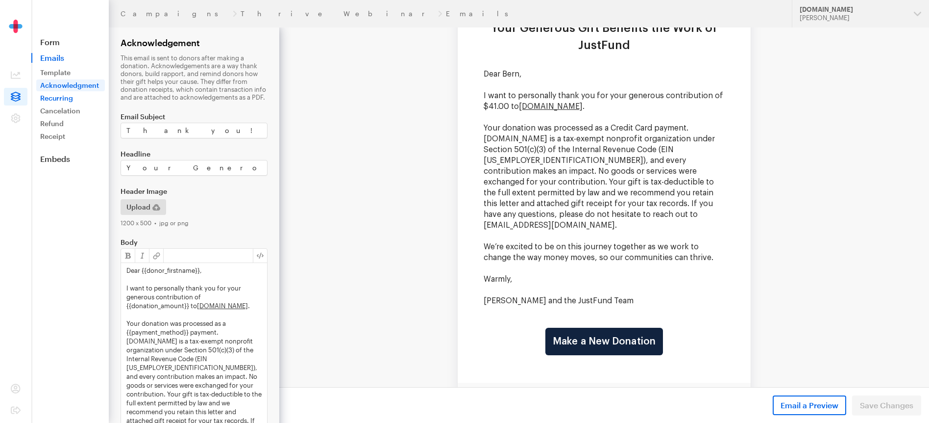
click at [63, 97] on link "Recurring" at bounding box center [70, 98] width 69 height 12
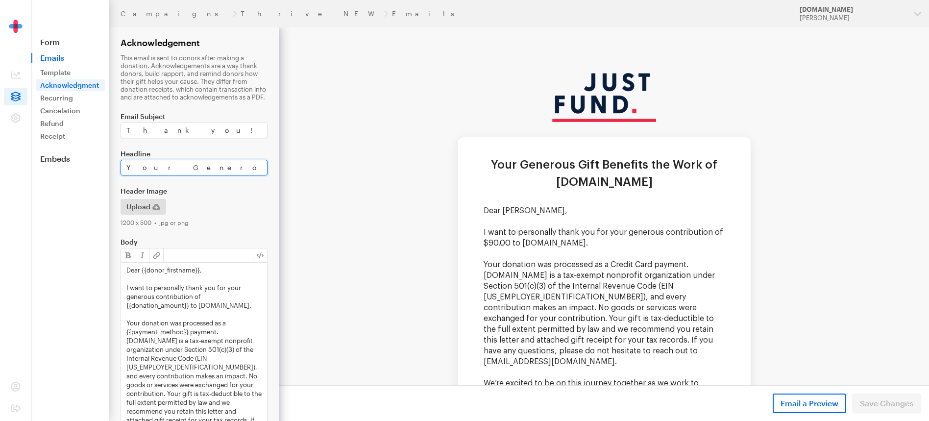
scroll to position [0, 32]
drag, startPoint x: 462, startPoint y: 196, endPoint x: 541, endPoint y: 195, distance: 78.9
click at [257, 168] on input "Your Generous Gift Benefits the Work of JustFund.Us" at bounding box center [194, 168] width 147 height 16
type input "Your Generous Gift Benefits the Work of JustFund"
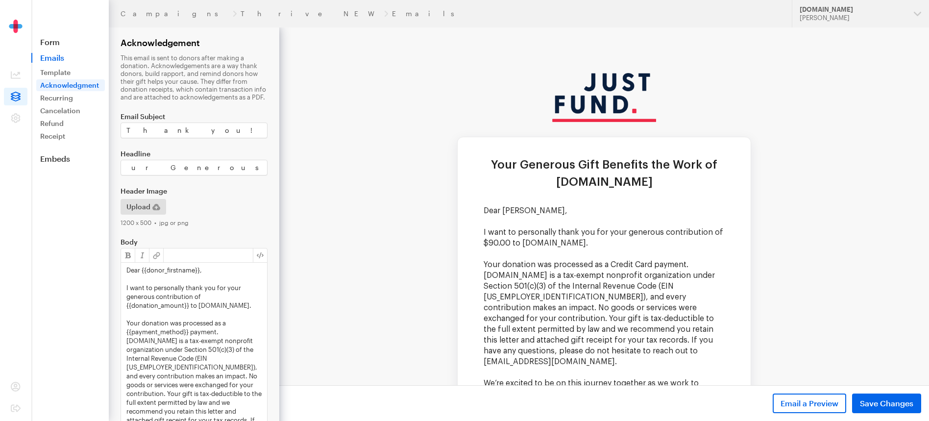
click at [249, 205] on div "Upload" at bounding box center [194, 207] width 151 height 16
click at [876, 400] on span "Save Changes" at bounding box center [886, 404] width 53 height 12
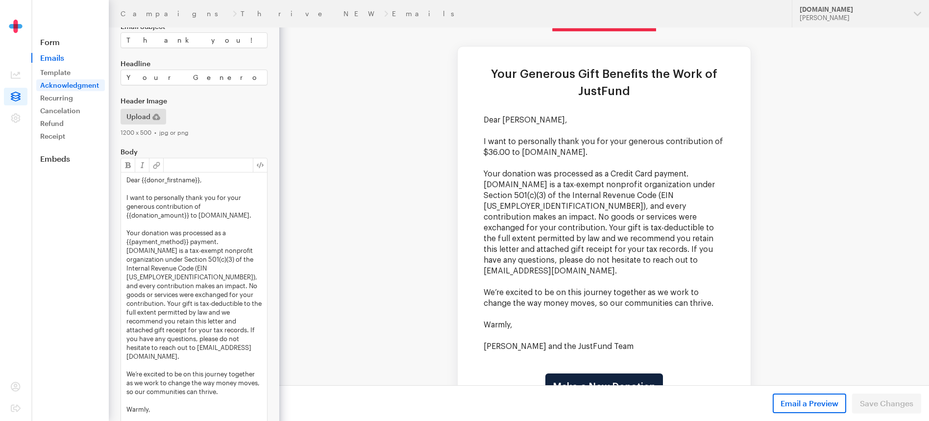
scroll to position [65, 0]
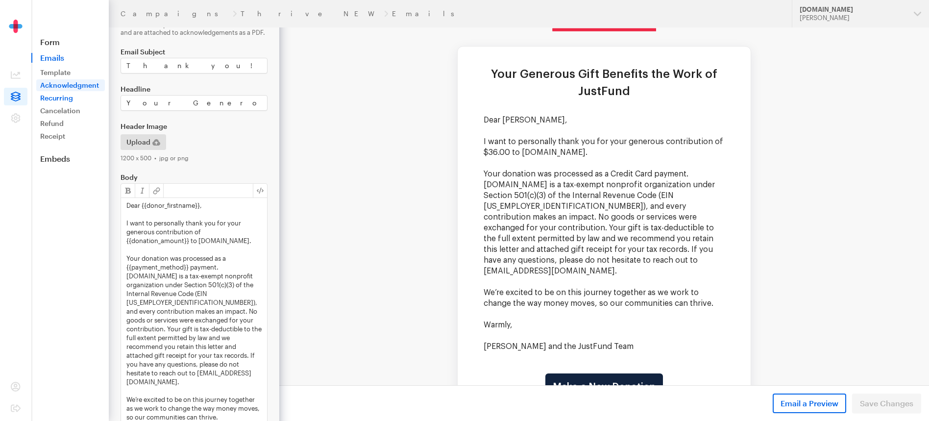
click at [48, 101] on link "Recurring" at bounding box center [70, 98] width 69 height 12
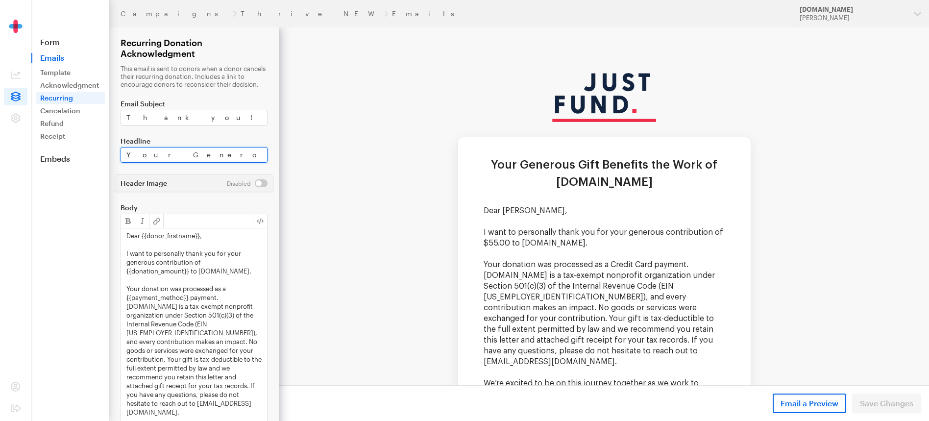
scroll to position [0, 32]
drag, startPoint x: 484, startPoint y: 190, endPoint x: 299, endPoint y: 161, distance: 187.6
type input "Your Generous Gift Benefits the Work of JustFund"
click at [888, 397] on button "Save Changes" at bounding box center [886, 404] width 69 height 20
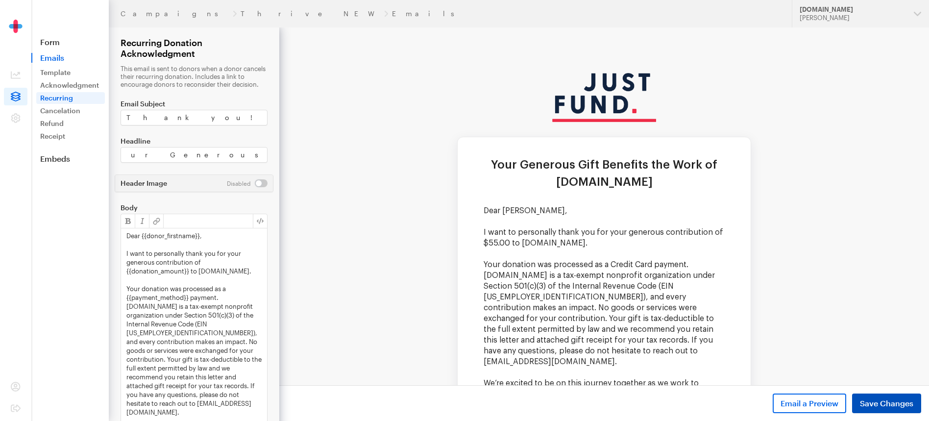
scroll to position [0, 0]
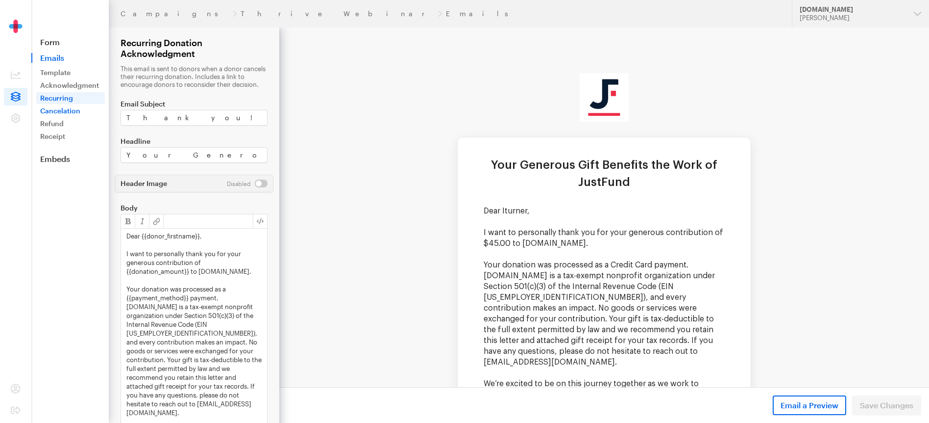
click at [65, 110] on link "Cancelation" at bounding box center [70, 111] width 69 height 12
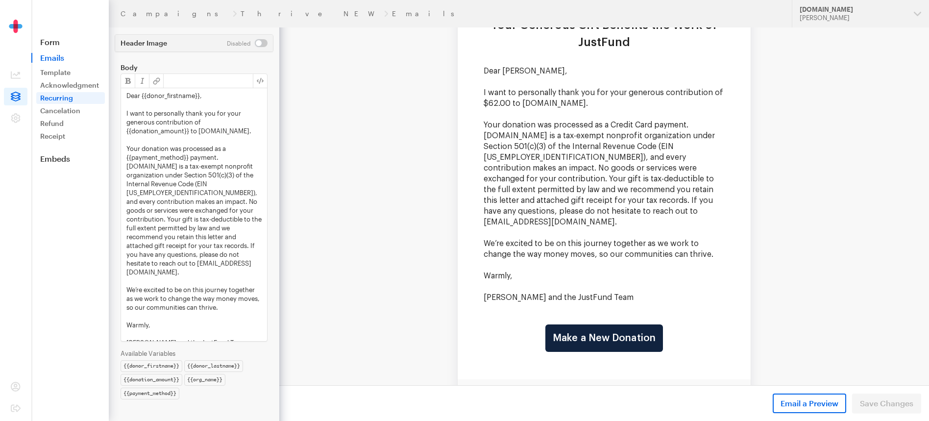
scroll to position [148, 0]
click at [77, 115] on link "Cancelation" at bounding box center [70, 111] width 69 height 12
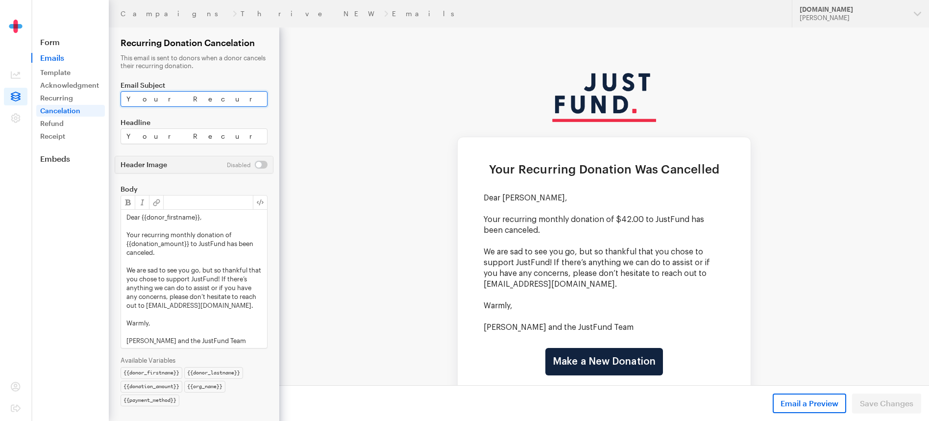
click at [216, 99] on input "Your Recurring Donation to JustFund.Us was Canceled." at bounding box center [194, 99] width 147 height 16
click at [253, 99] on input "Your Recurring Donation to JustFund.Us was Canceled." at bounding box center [194, 99] width 147 height 16
type input "Your Recurring Donation to JustFund was Canceled."
click at [875, 404] on span "Save Changes" at bounding box center [886, 404] width 53 height 12
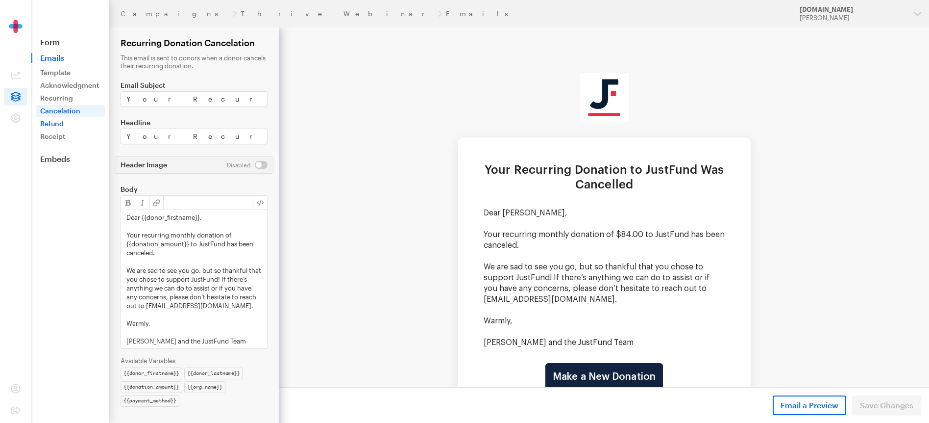
click at [46, 127] on link "Refund" at bounding box center [70, 124] width 69 height 12
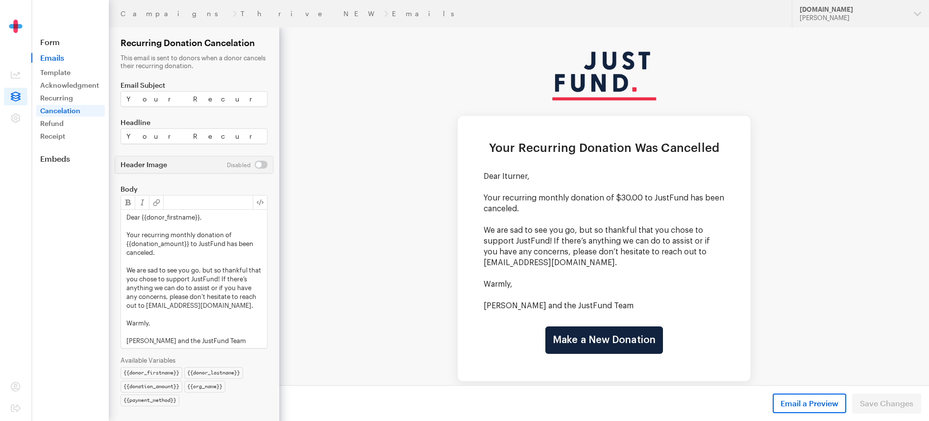
scroll to position [22, 0]
click at [44, 121] on link "Refund" at bounding box center [70, 124] width 69 height 12
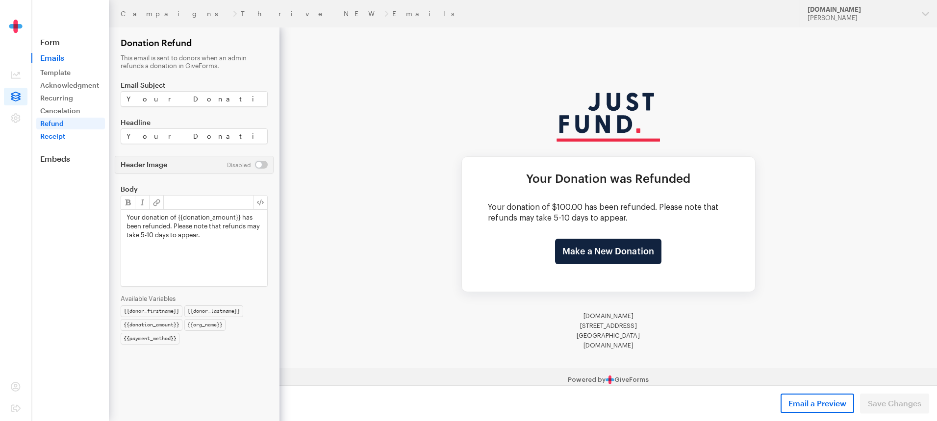
click at [53, 138] on link "Receipt" at bounding box center [70, 136] width 69 height 12
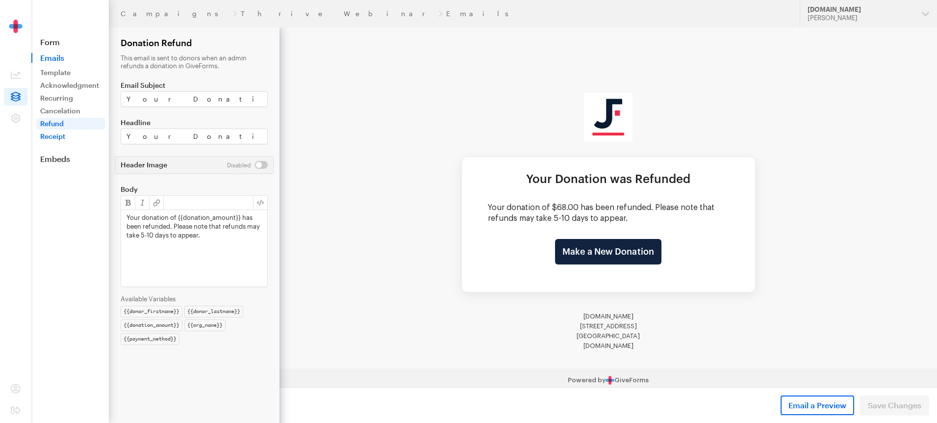
click at [59, 134] on link "Receipt" at bounding box center [70, 136] width 69 height 12
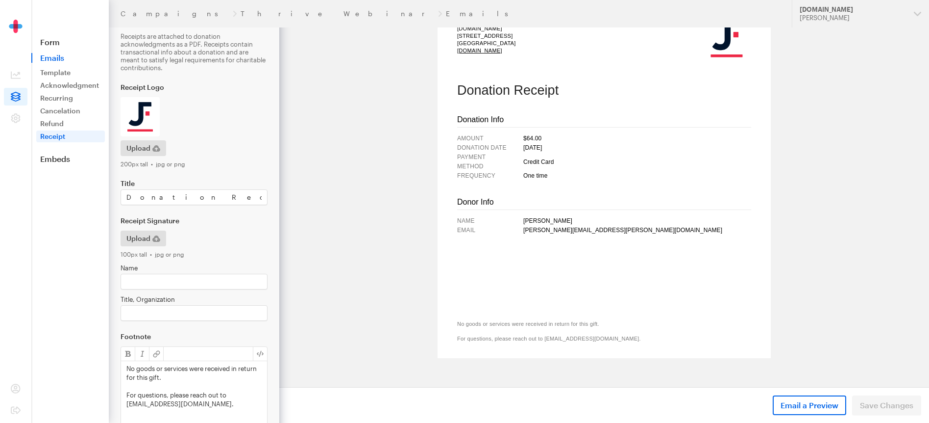
scroll to position [58, 0]
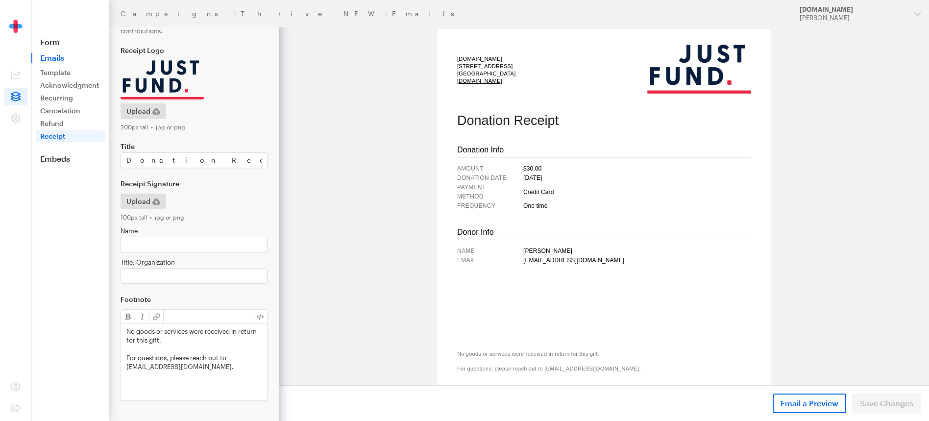
scroll to position [60, 0]
click at [49, 150] on nav "Form Emails Template Acknowledgment Recurring Failure Cancelation Updated Refun…" at bounding box center [70, 82] width 76 height 164
click at [51, 154] on link "Embeds" at bounding box center [69, 159] width 77 height 10
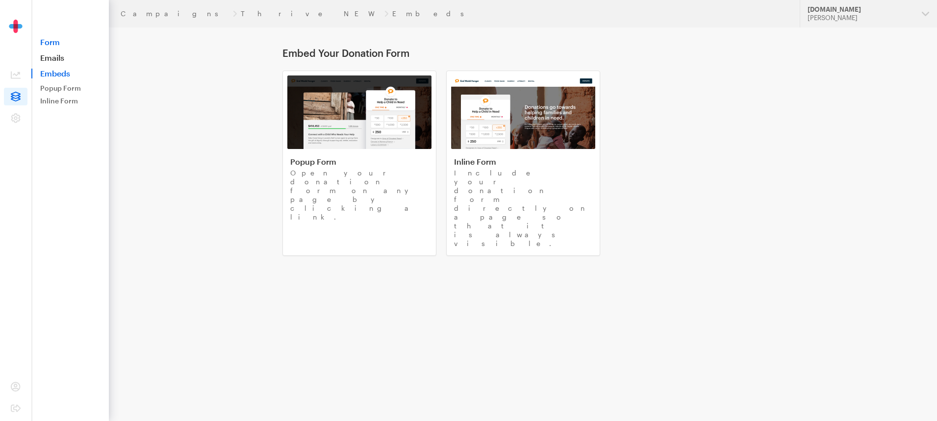
click at [45, 45] on link "Form" at bounding box center [69, 42] width 77 height 10
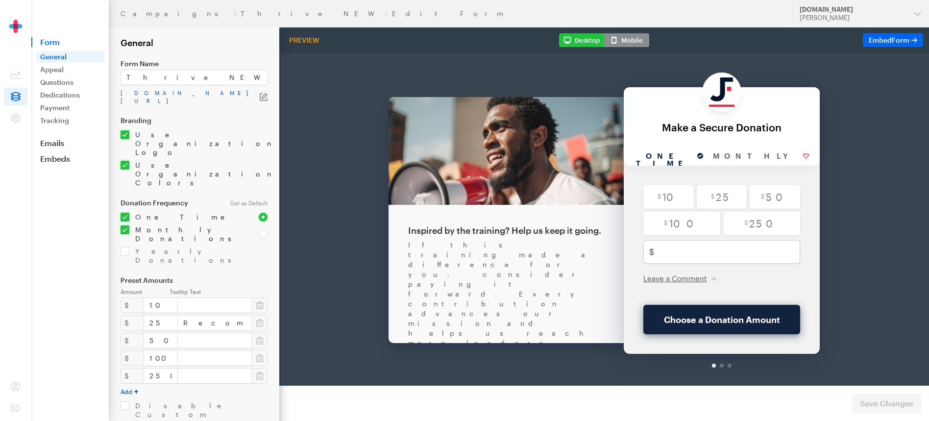
click at [154, 94] on link "app.giveforms.com/forms/justfund/Thrive" at bounding box center [190, 97] width 139 height 16
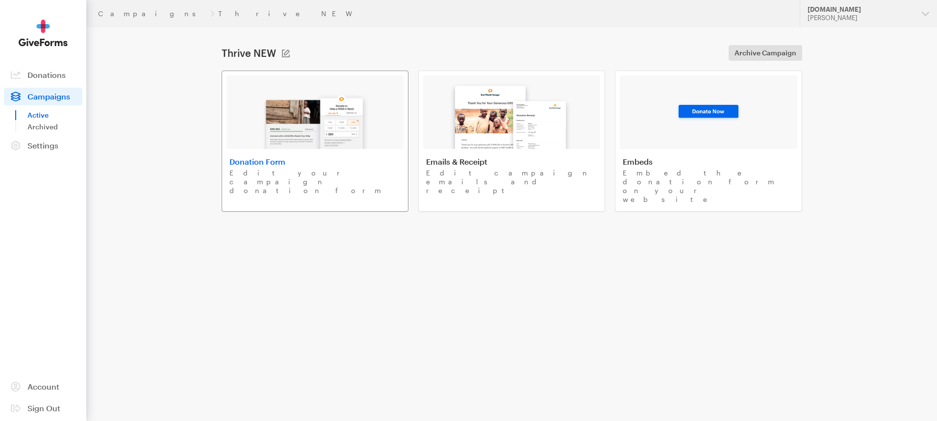
click at [248, 158] on h4 "Donation Form" at bounding box center [314, 162] width 171 height 10
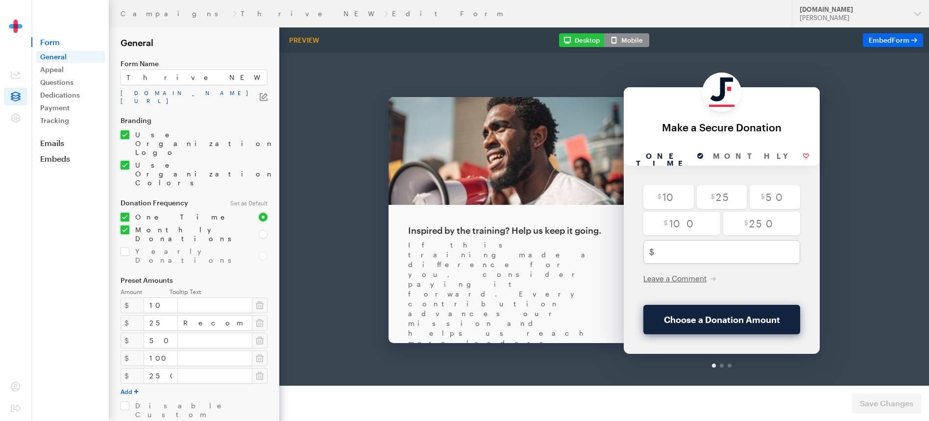
click at [194, 90] on link "app.giveforms.com/forms/justfund/Thrive" at bounding box center [190, 97] width 139 height 16
